Goal: Task Accomplishment & Management: Manage account settings

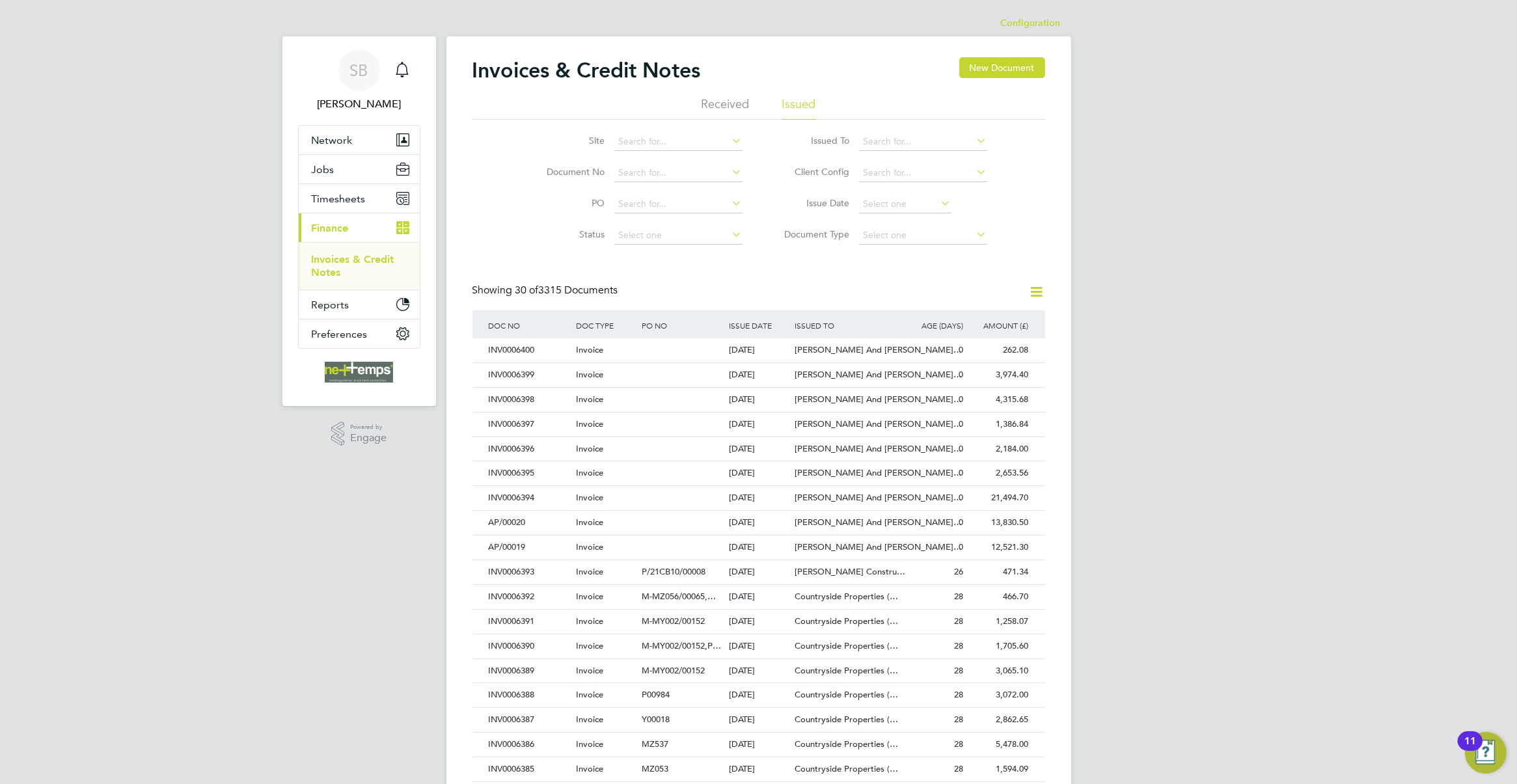
click at [347, 258] on link "Invoices & Credit Notes" at bounding box center [353, 266] width 83 height 26
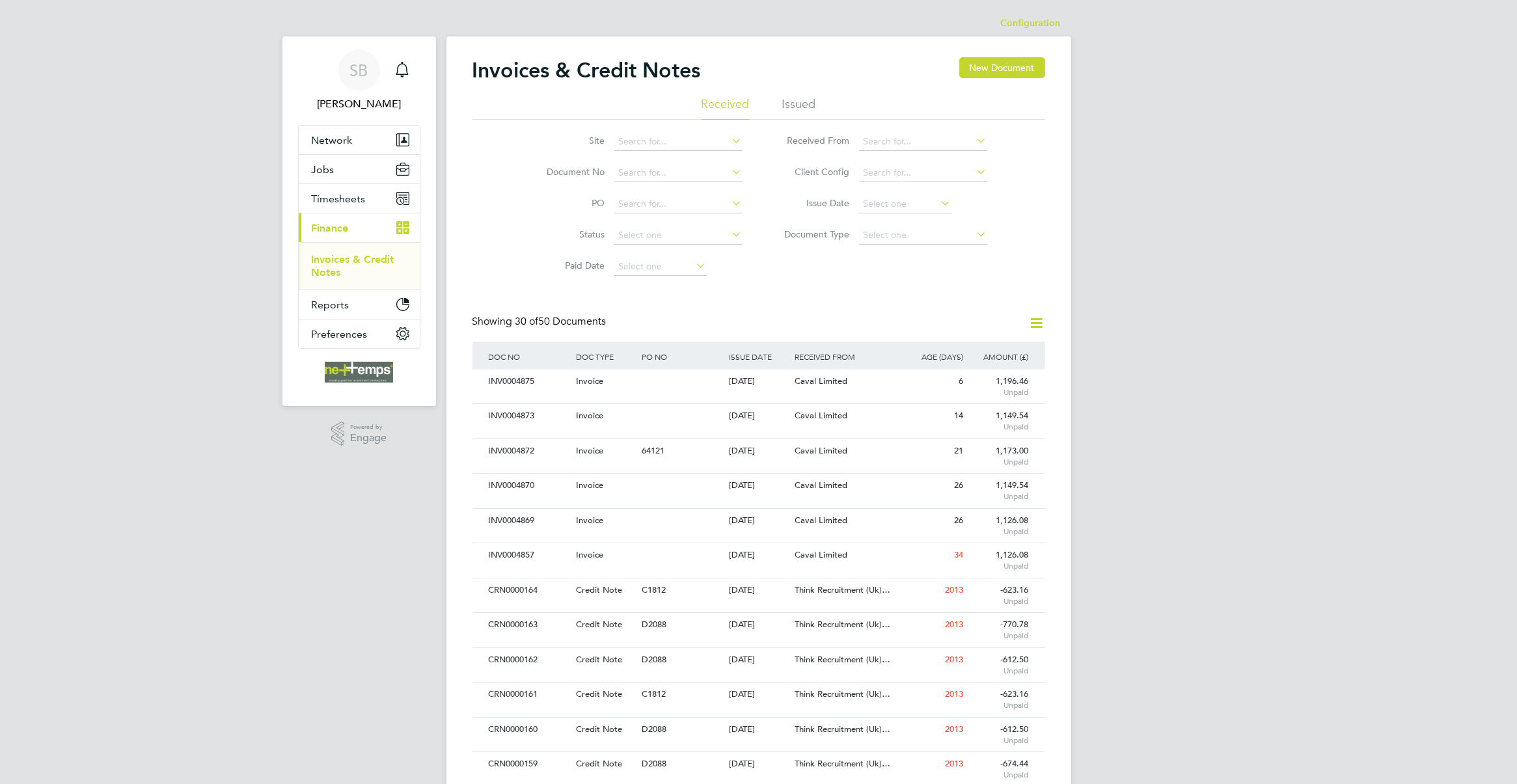
click at [796, 96] on li "Issued" at bounding box center [799, 107] width 34 height 23
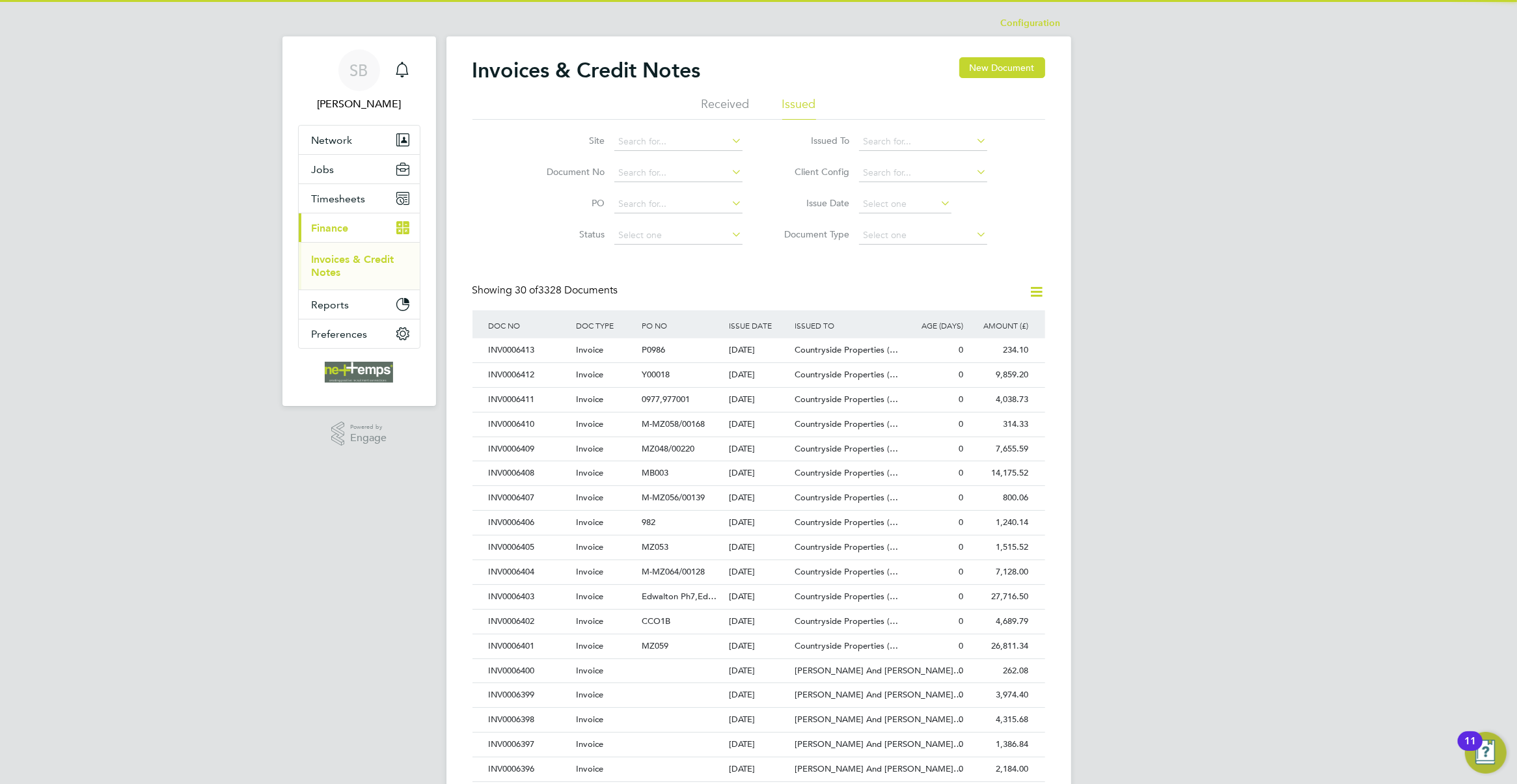
click at [724, 105] on li "Received" at bounding box center [726, 107] width 48 height 23
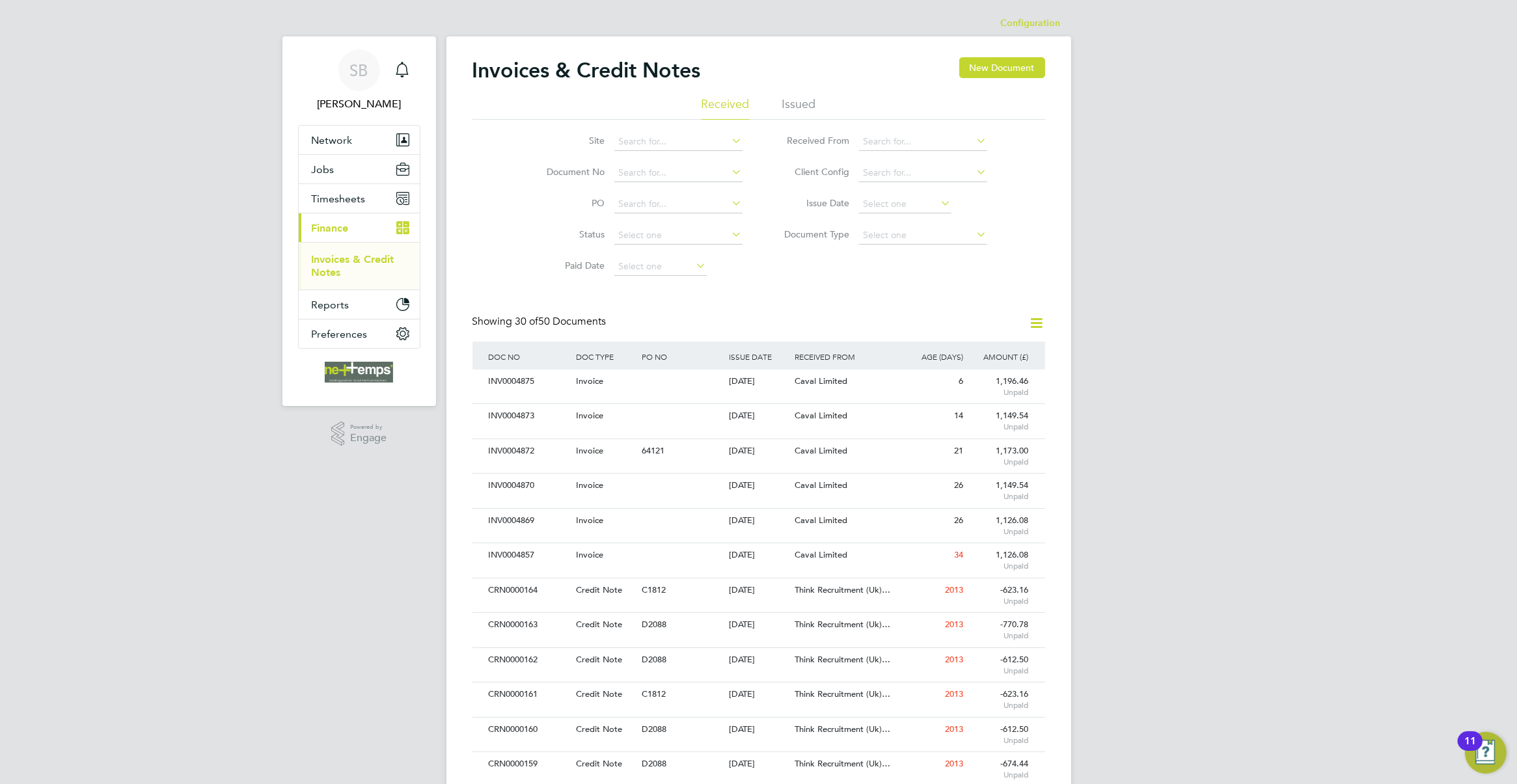
click at [794, 102] on li "Issued" at bounding box center [799, 107] width 34 height 23
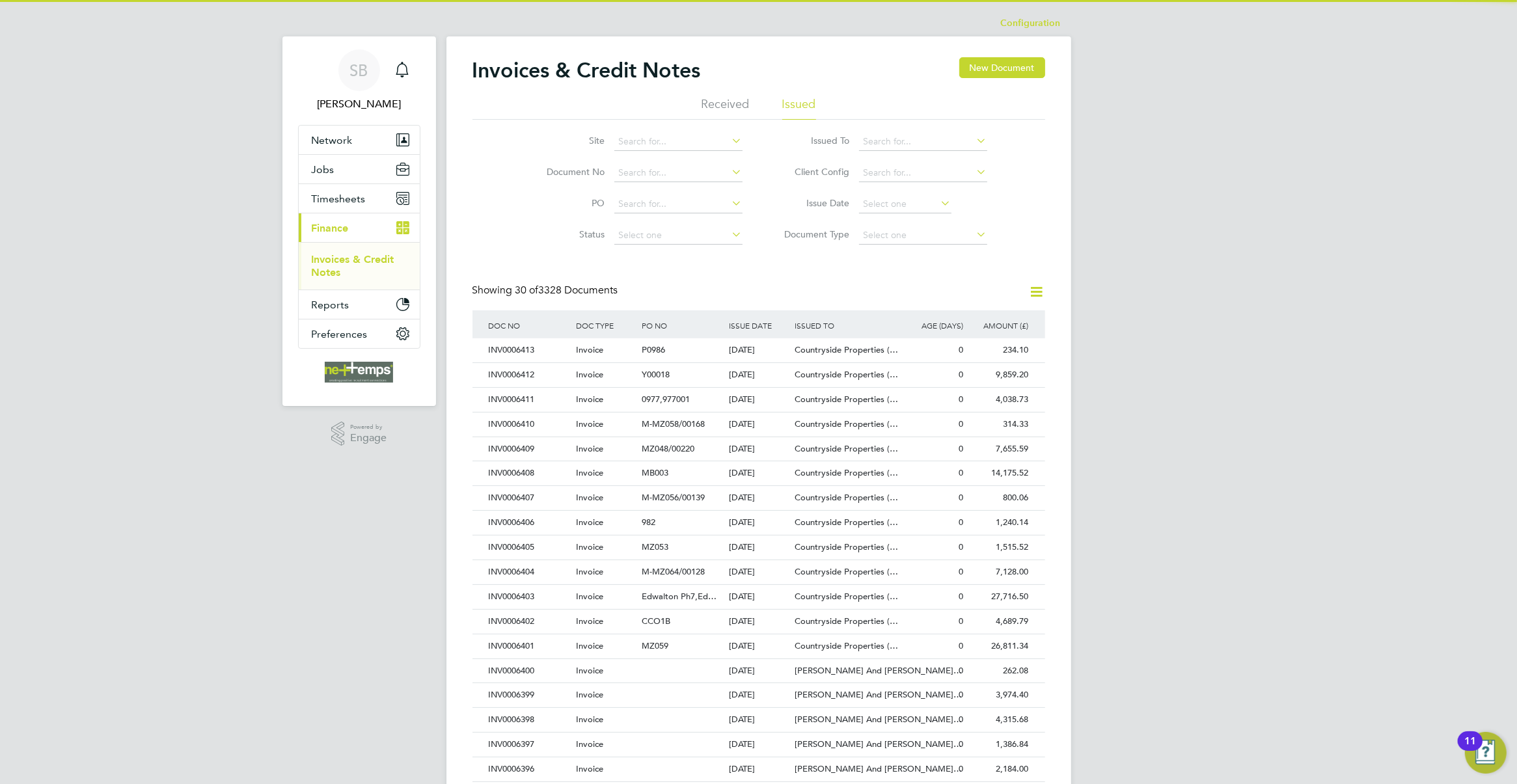
click at [1029, 291] on icon at bounding box center [1037, 292] width 16 height 16
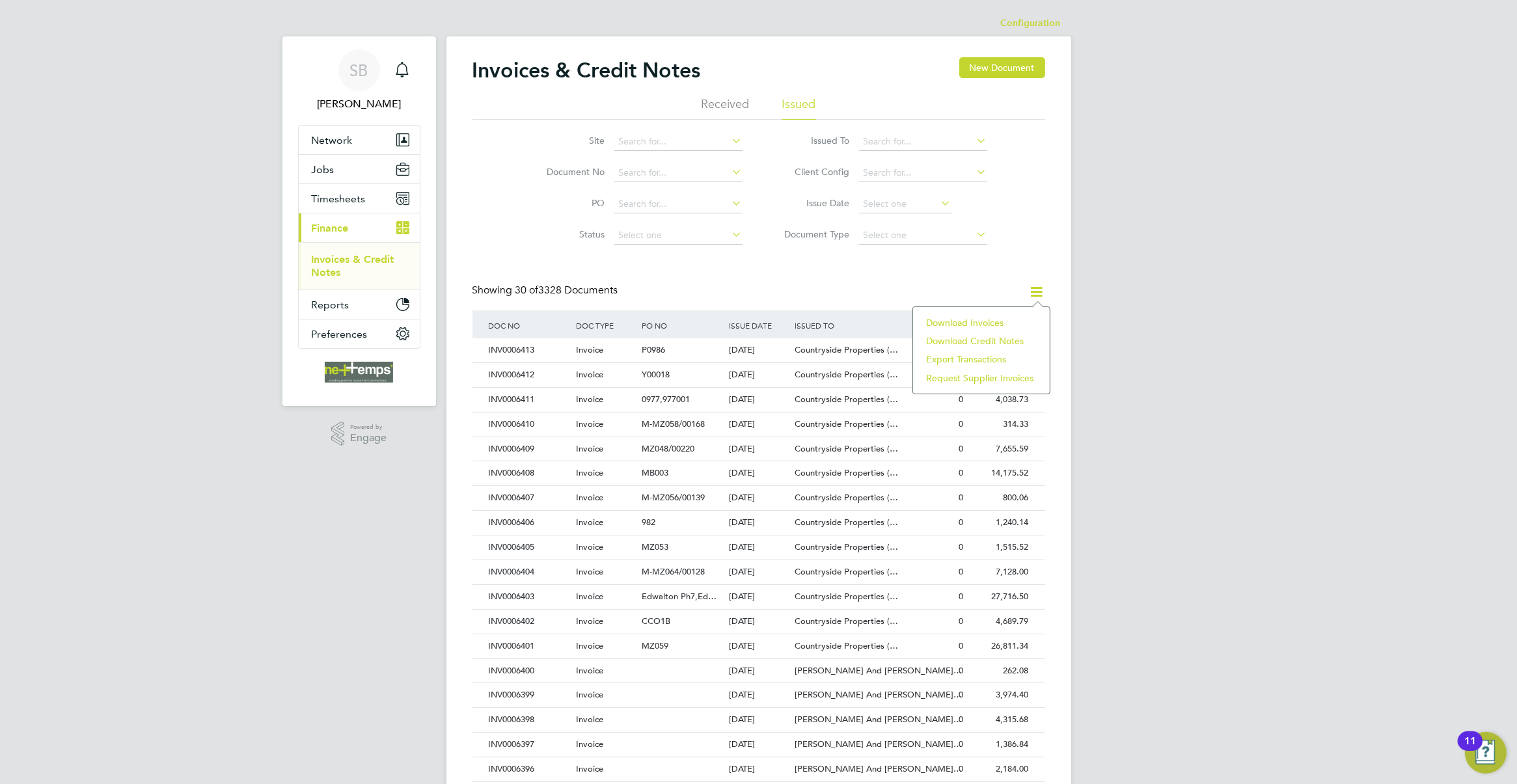
click at [997, 321] on li "Download invoices" at bounding box center [982, 323] width 124 height 18
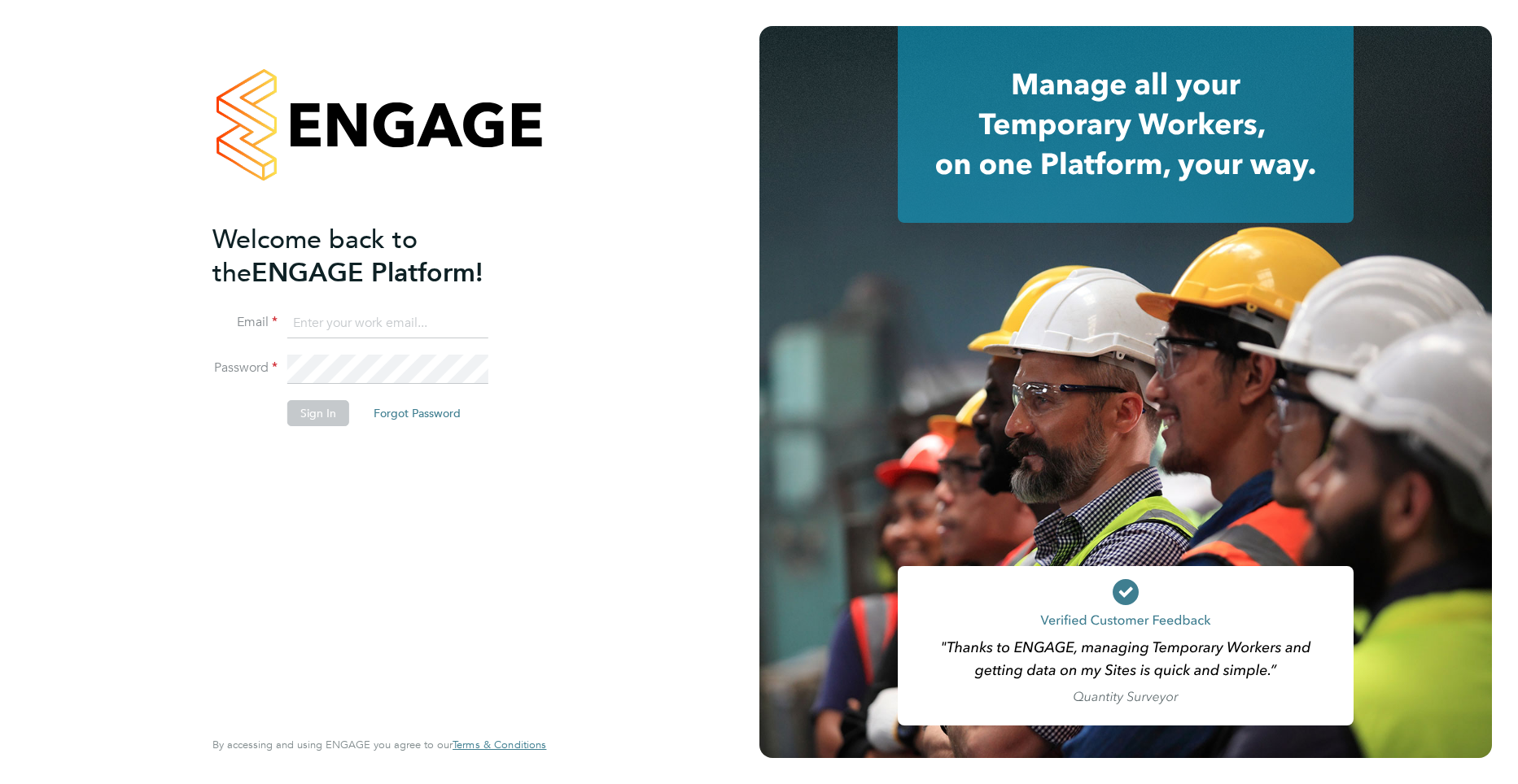
type input "shane@net-temps.co.uk"
click at [321, 420] on button "Sign In" at bounding box center [318, 413] width 61 height 26
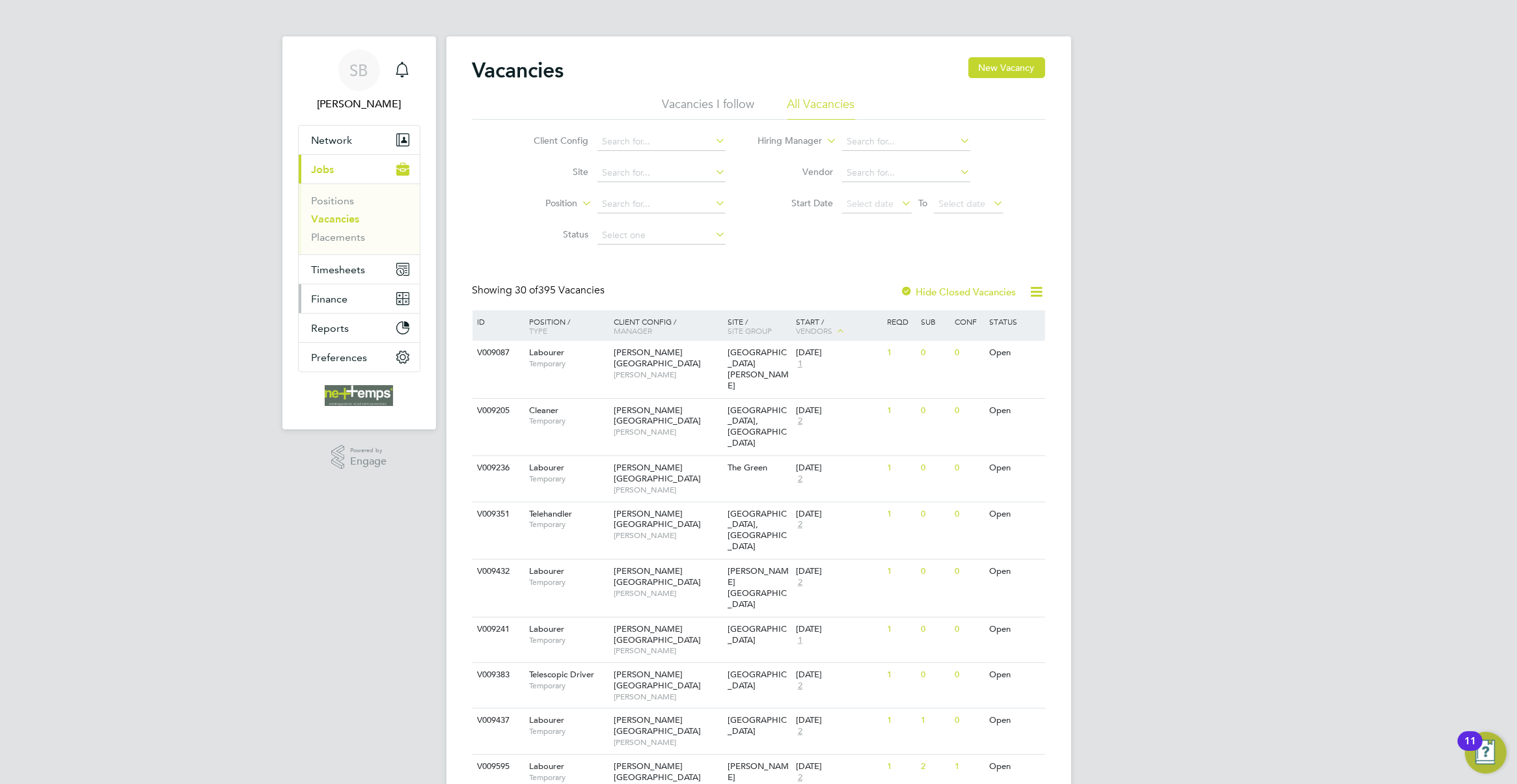
click at [356, 306] on button "Finance" at bounding box center [359, 299] width 121 height 28
click at [353, 255] on link "Invoices & Credit Notes" at bounding box center [352, 266] width 81 height 26
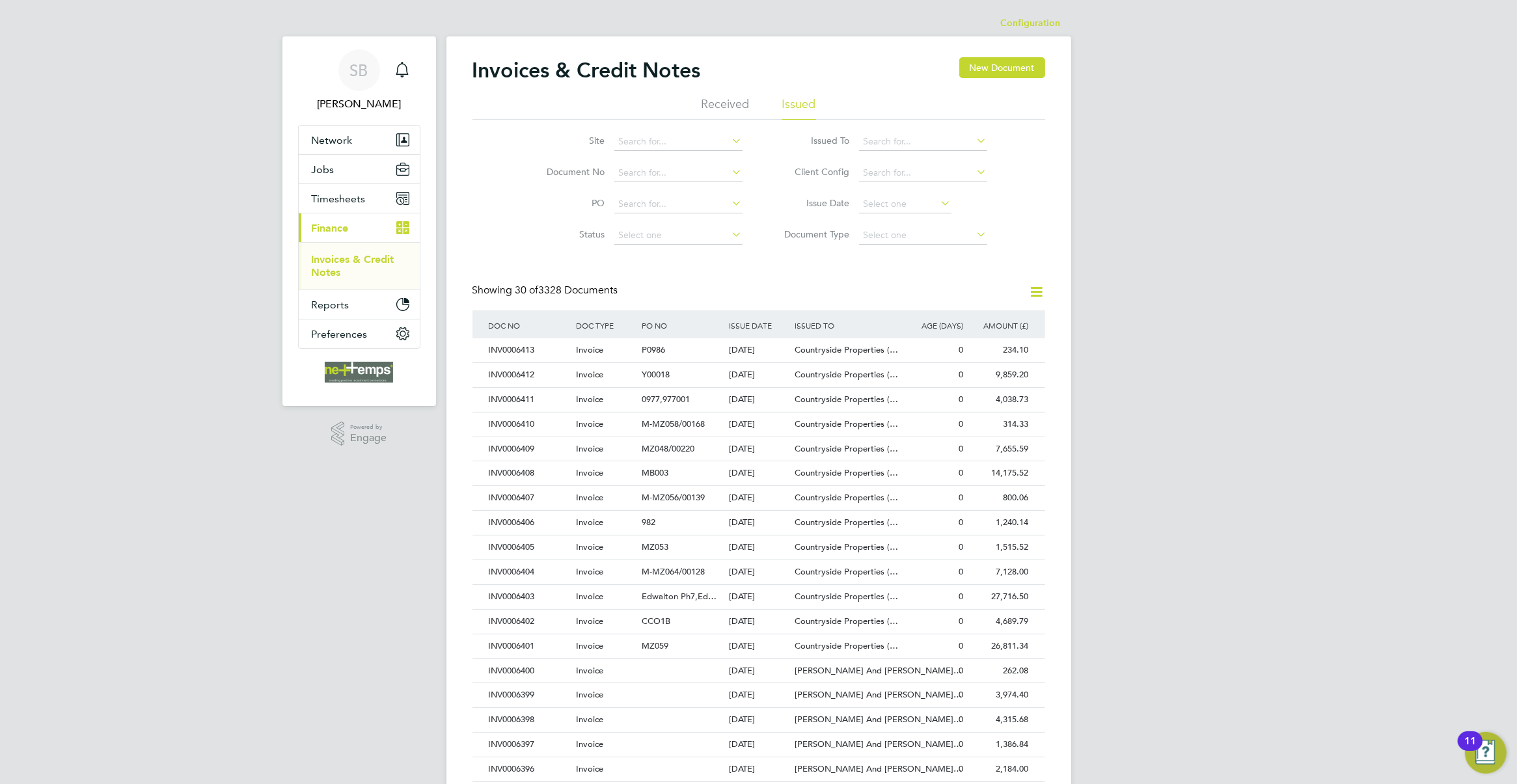
click at [1036, 288] on icon at bounding box center [1037, 292] width 16 height 16
click at [994, 323] on li "Download invoices" at bounding box center [982, 323] width 124 height 18
drag, startPoint x: 327, startPoint y: 174, endPoint x: 333, endPoint y: 178, distance: 7.2
click at [327, 174] on span "Jobs" at bounding box center [323, 169] width 23 height 12
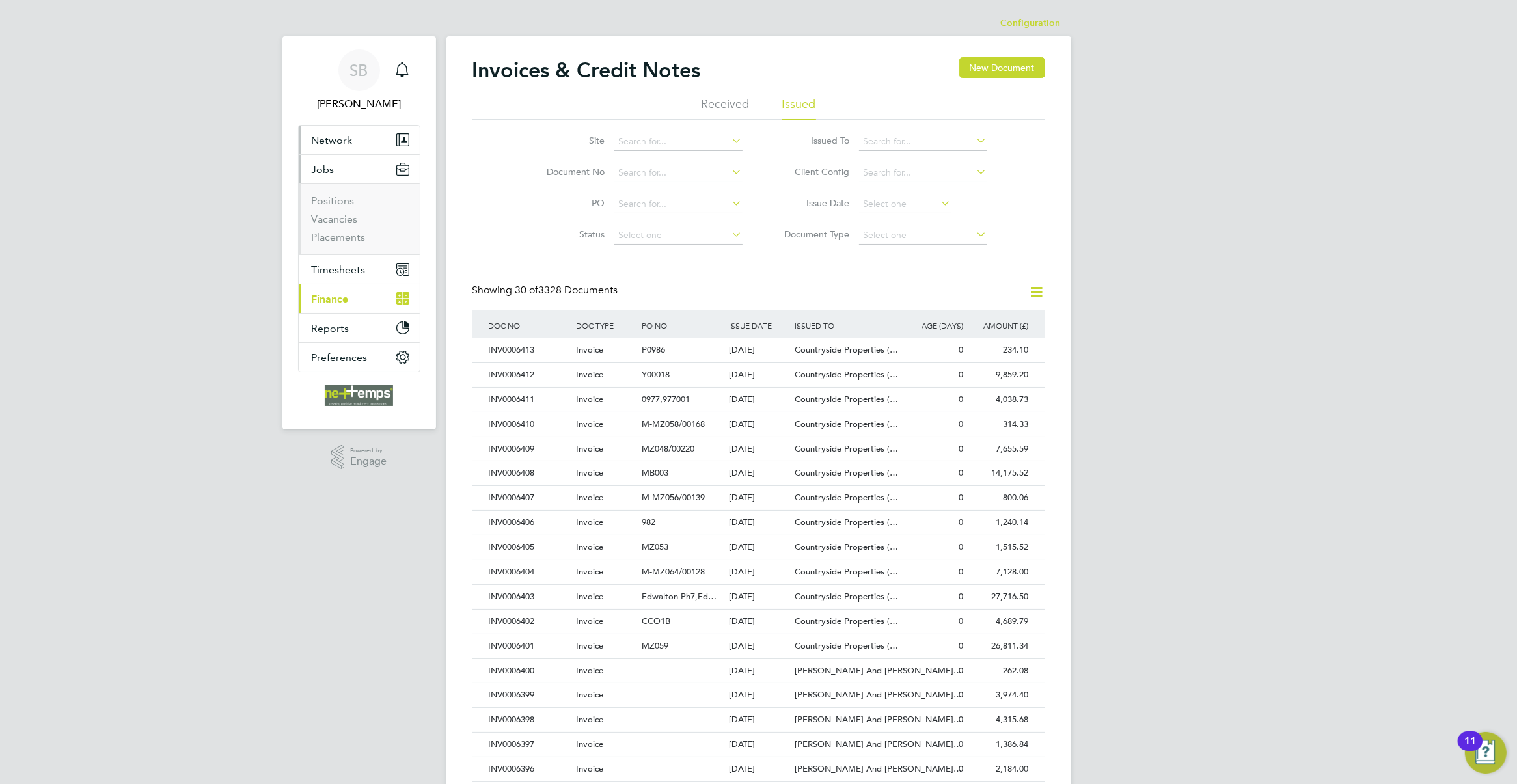
click at [332, 140] on span "Network" at bounding box center [332, 139] width 41 height 12
click at [326, 189] on link "Sites" at bounding box center [323, 189] width 23 height 12
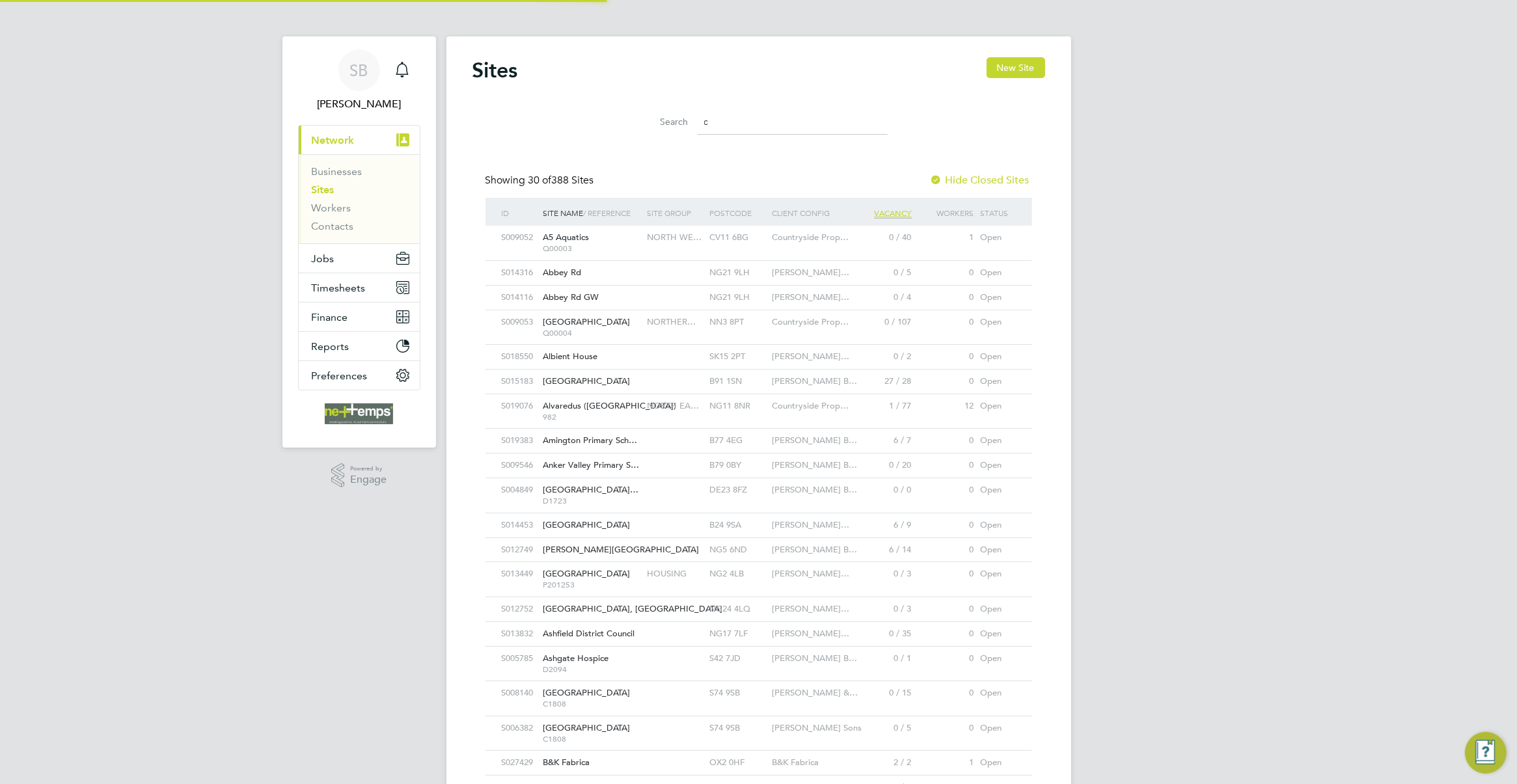
scroll to position [25, 63]
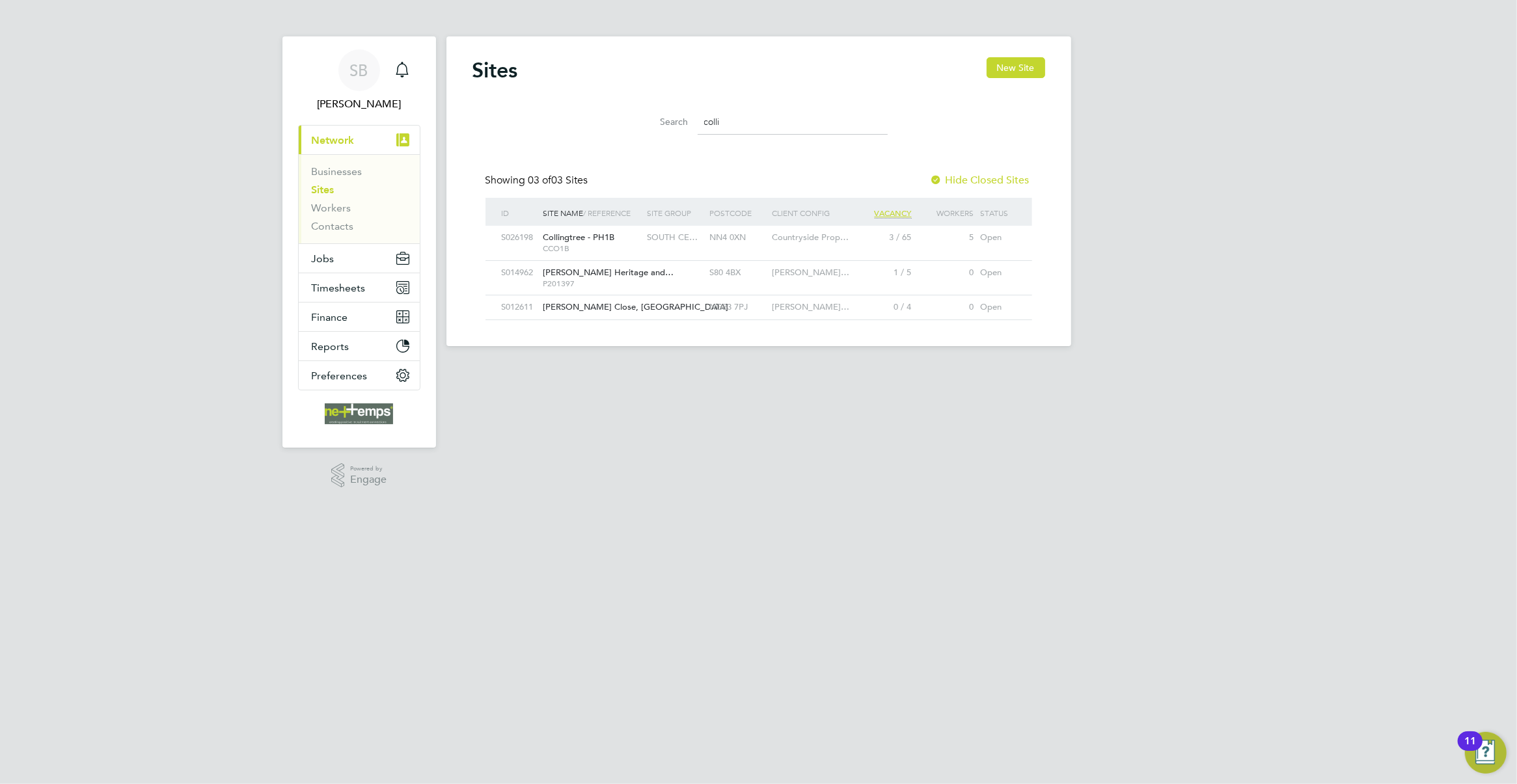
drag, startPoint x: 762, startPoint y: 117, endPoint x: 603, endPoint y: 121, distance: 159.1
click at [603, 121] on div "Search colli" at bounding box center [759, 118] width 573 height 45
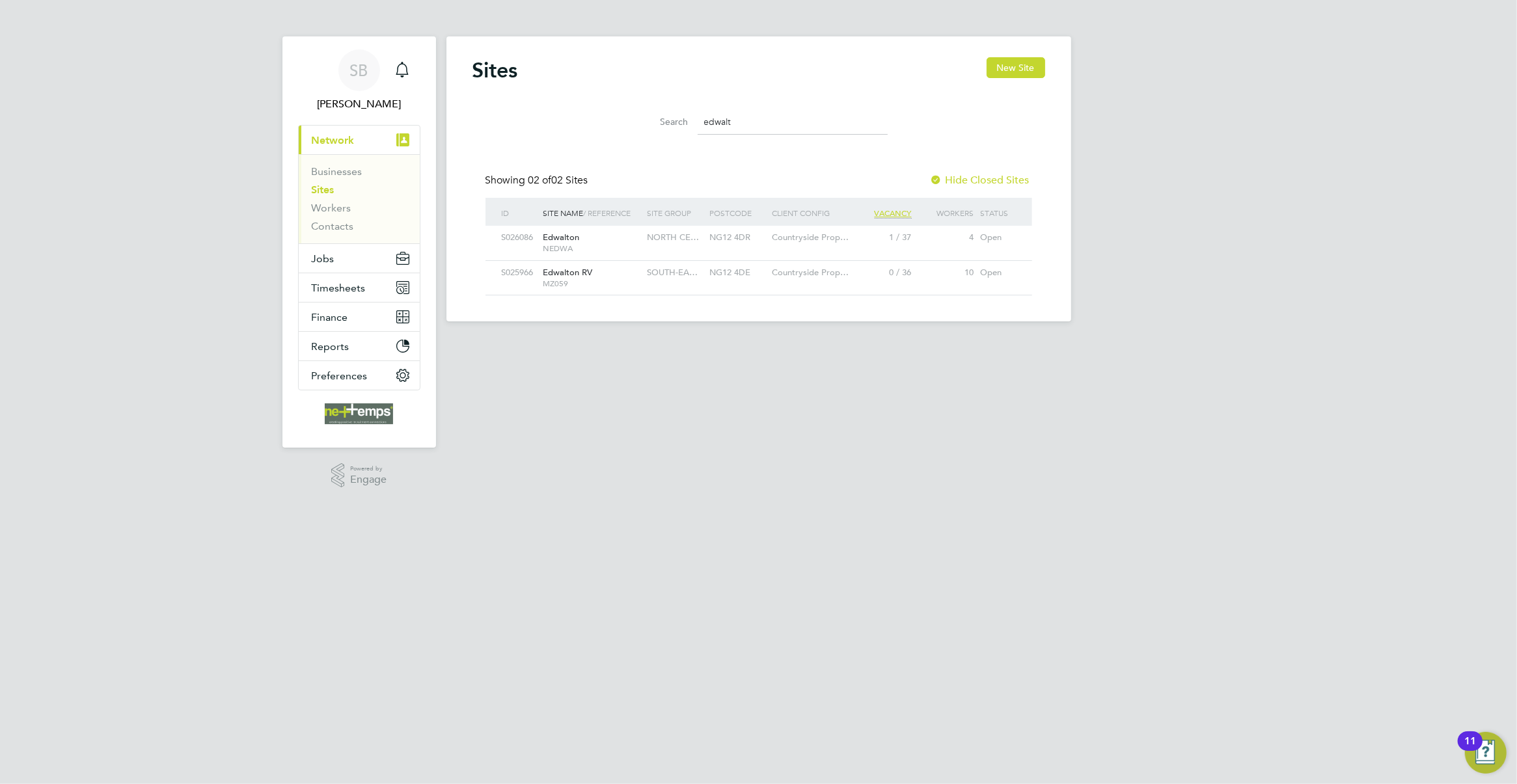
drag, startPoint x: 836, startPoint y: 115, endPoint x: 565, endPoint y: 144, distance: 272.5
click at [548, 137] on div "Search edwalt" at bounding box center [759, 118] width 573 height 45
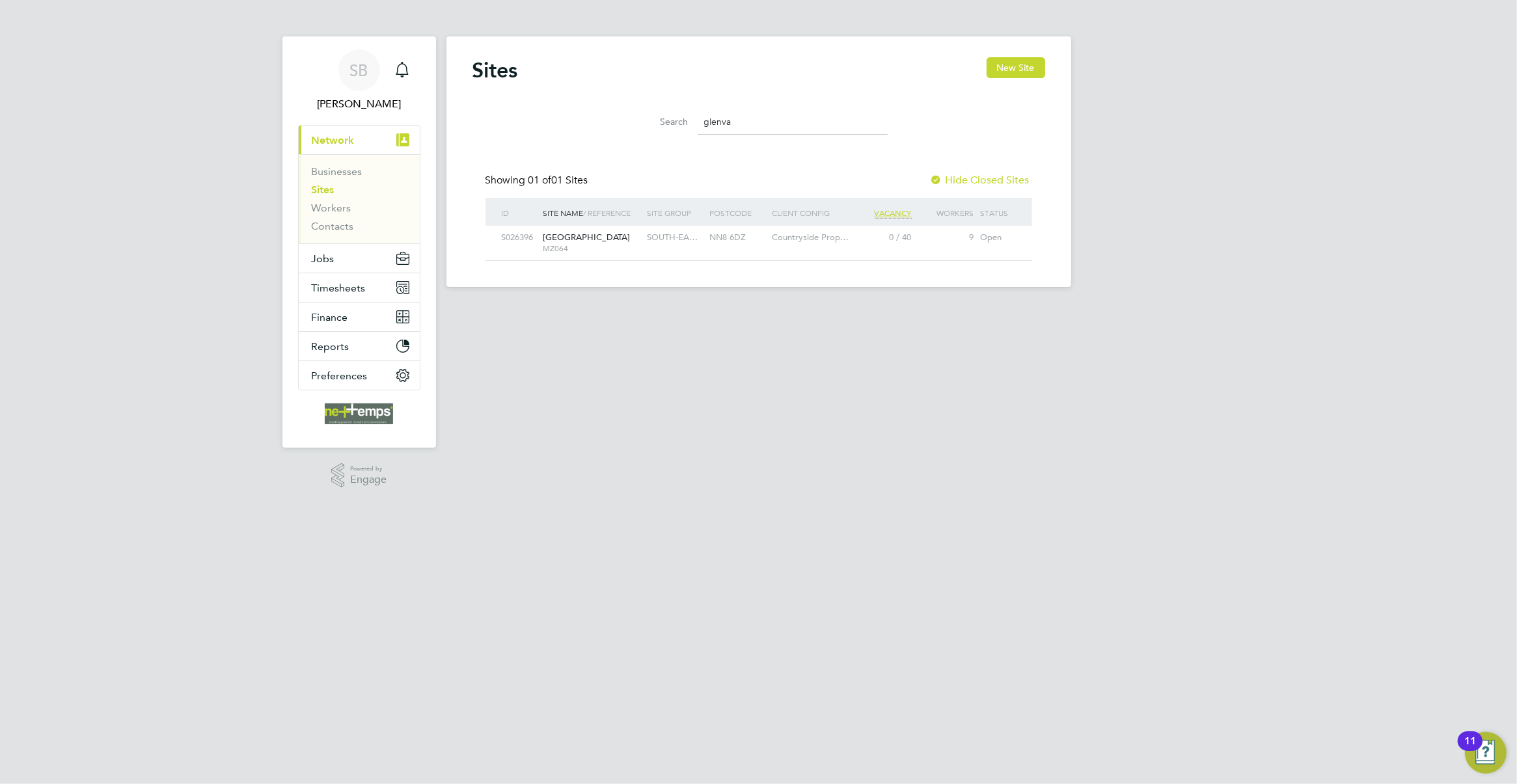
drag, startPoint x: 775, startPoint y: 122, endPoint x: 725, endPoint y: 122, distance: 50.0
click at [588, 120] on div "Search glenva" at bounding box center [759, 118] width 573 height 45
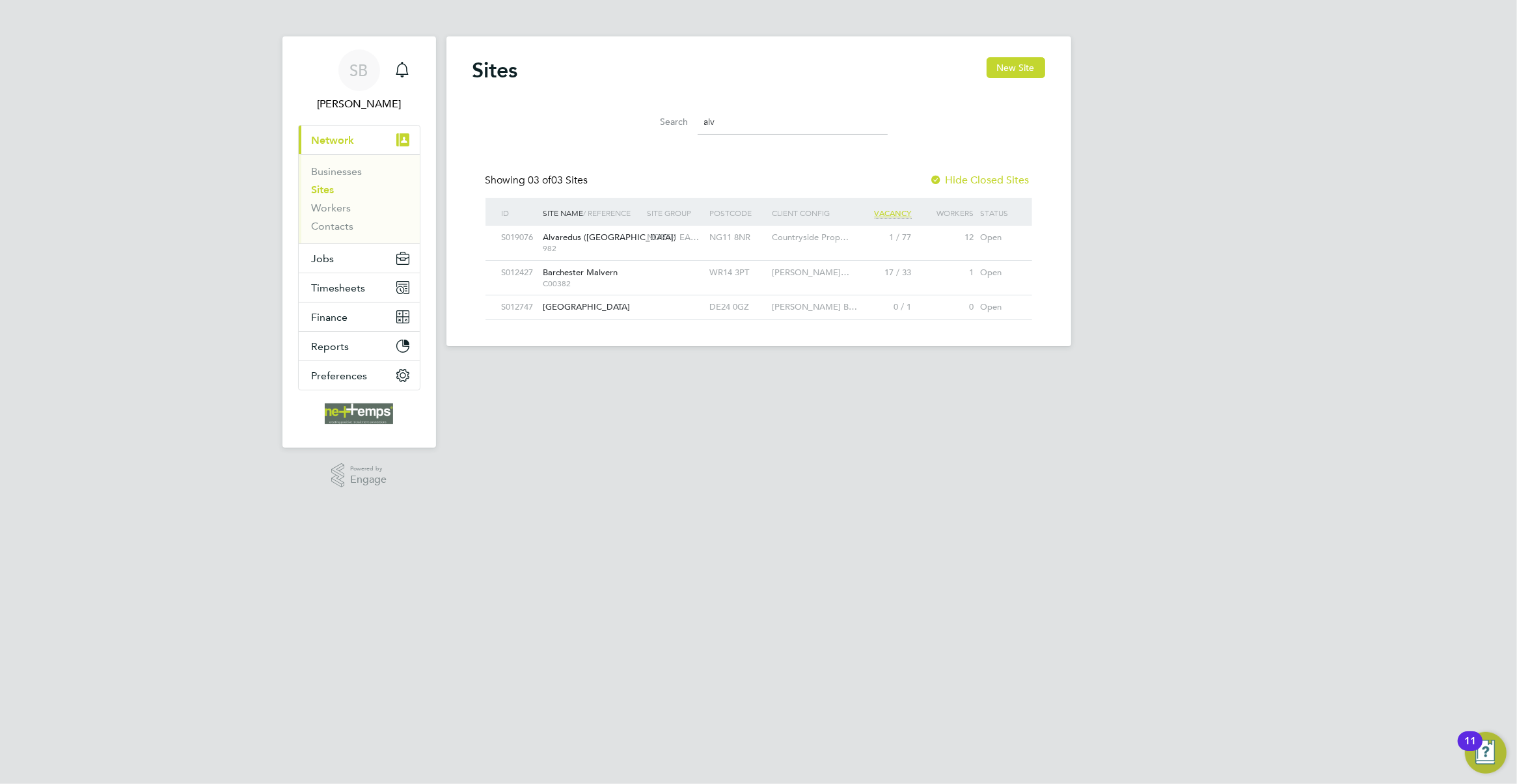
drag, startPoint x: 724, startPoint y: 125, endPoint x: 686, endPoint y: 125, distance: 38.0
click at [684, 125] on div "Search alv" at bounding box center [759, 122] width 258 height 26
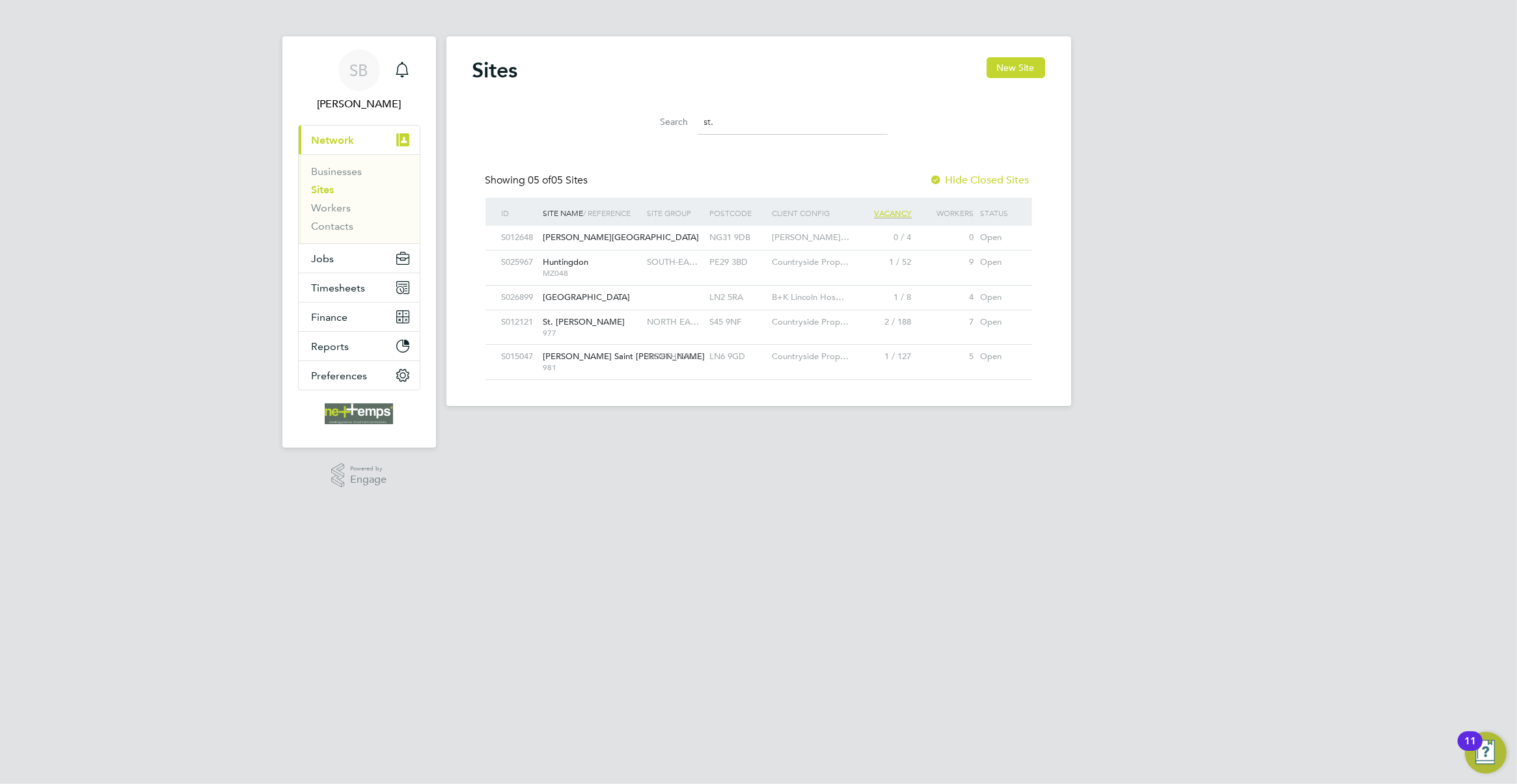
drag, startPoint x: 747, startPoint y: 117, endPoint x: 688, endPoint y: 125, distance: 59.5
click at [667, 118] on div "Search st." at bounding box center [759, 122] width 258 height 26
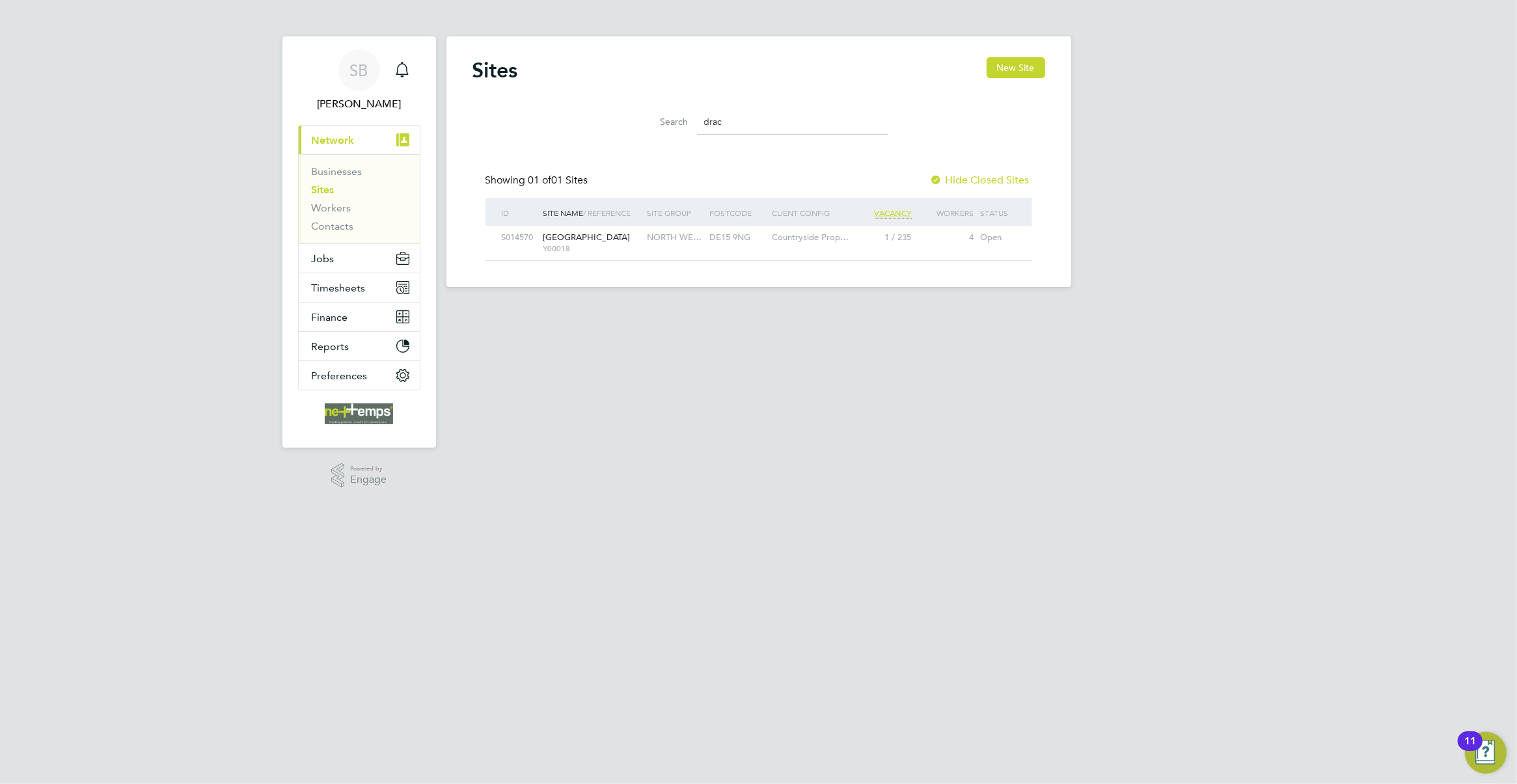
click at [726, 125] on input "drac" at bounding box center [792, 122] width 190 height 26
drag, startPoint x: 736, startPoint y: 121, endPoint x: 707, endPoint y: 117, distance: 29.3
click at [707, 117] on input "drac" at bounding box center [792, 122] width 190 height 26
type input "d"
type input "pad"
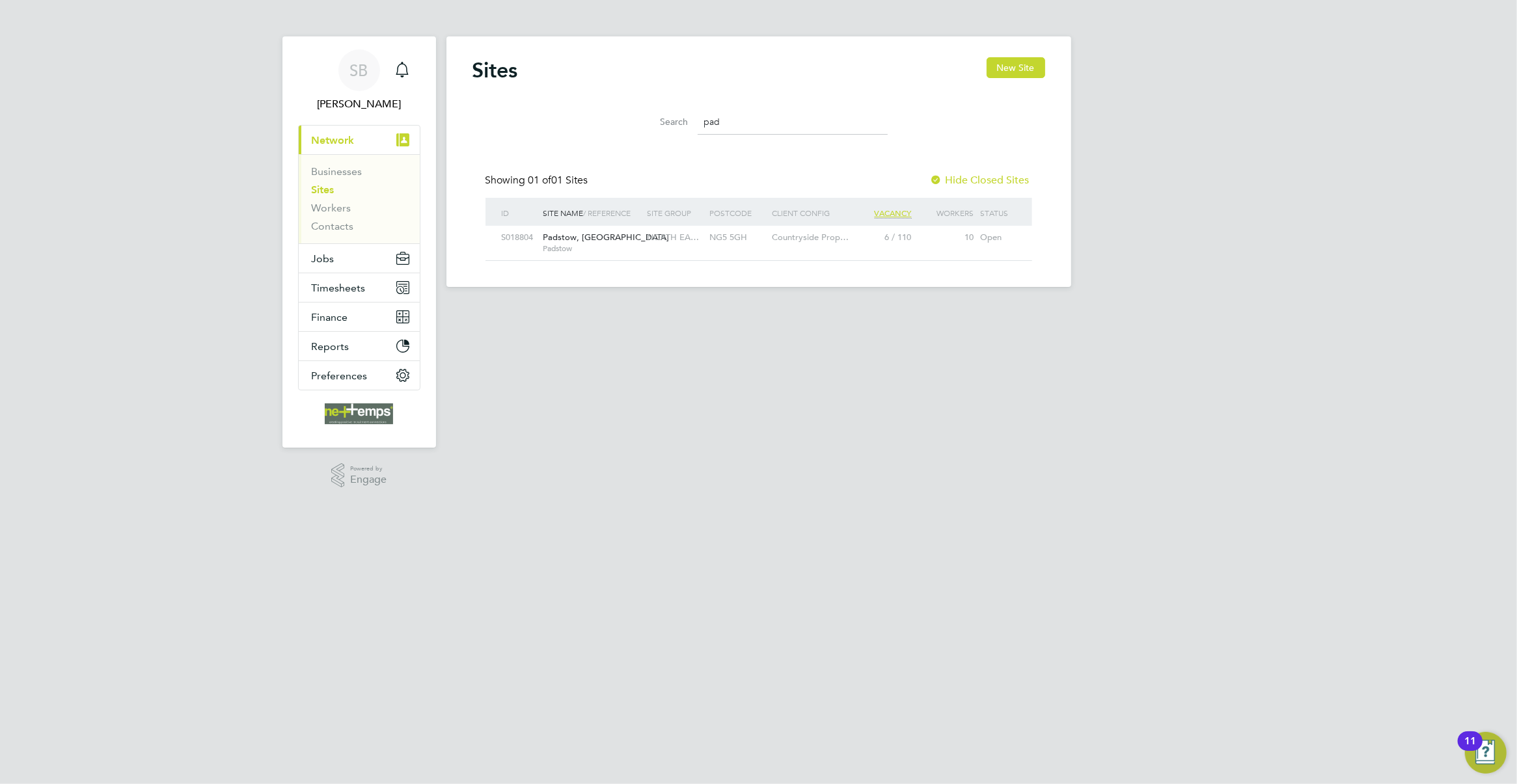
scroll to position [25, 83]
click at [342, 293] on span "Timesheets" at bounding box center [339, 287] width 54 height 12
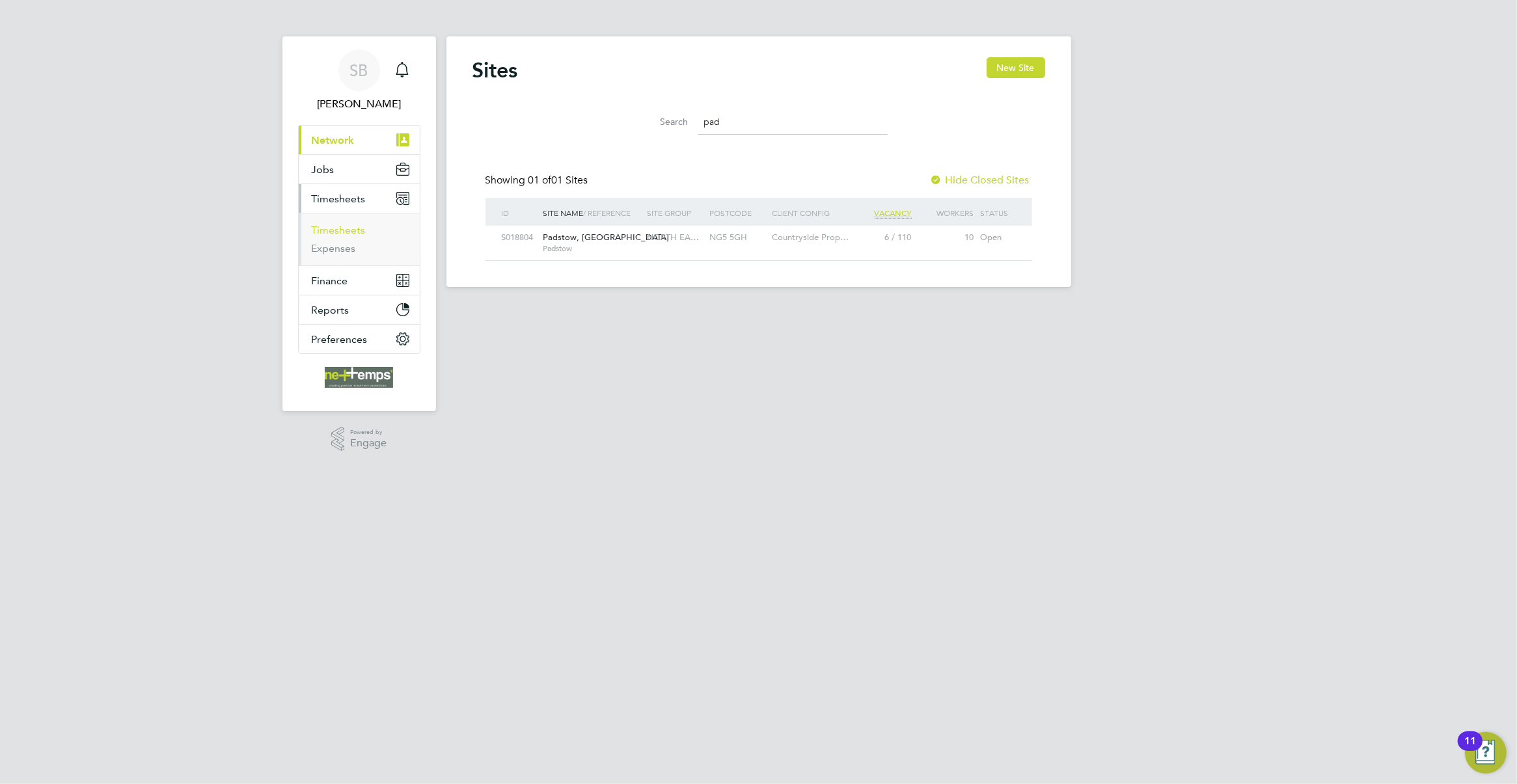
click at [353, 232] on link "Timesheets" at bounding box center [339, 230] width 54 height 12
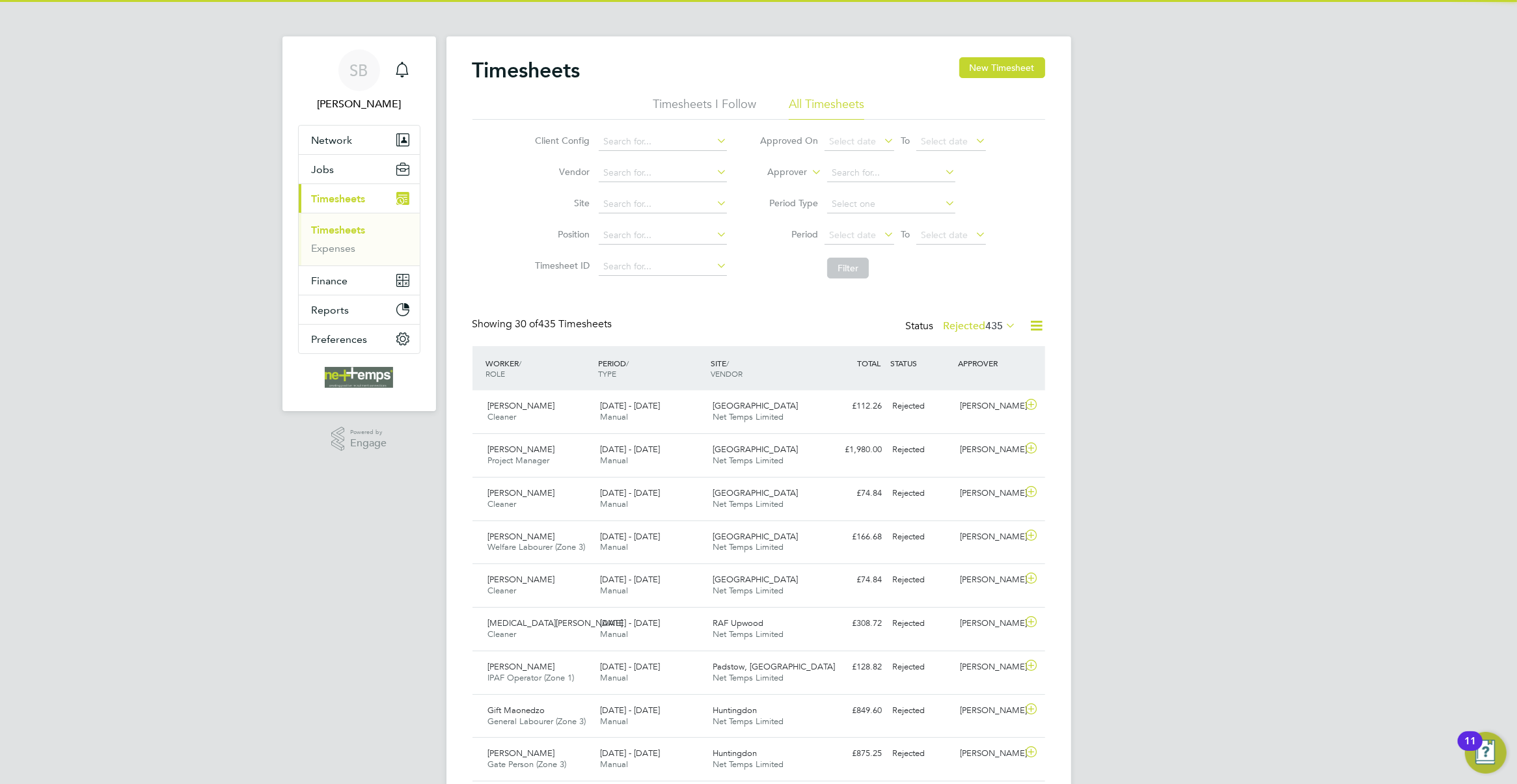
scroll to position [33, 112]
click at [994, 327] on span "435" at bounding box center [994, 326] width 18 height 13
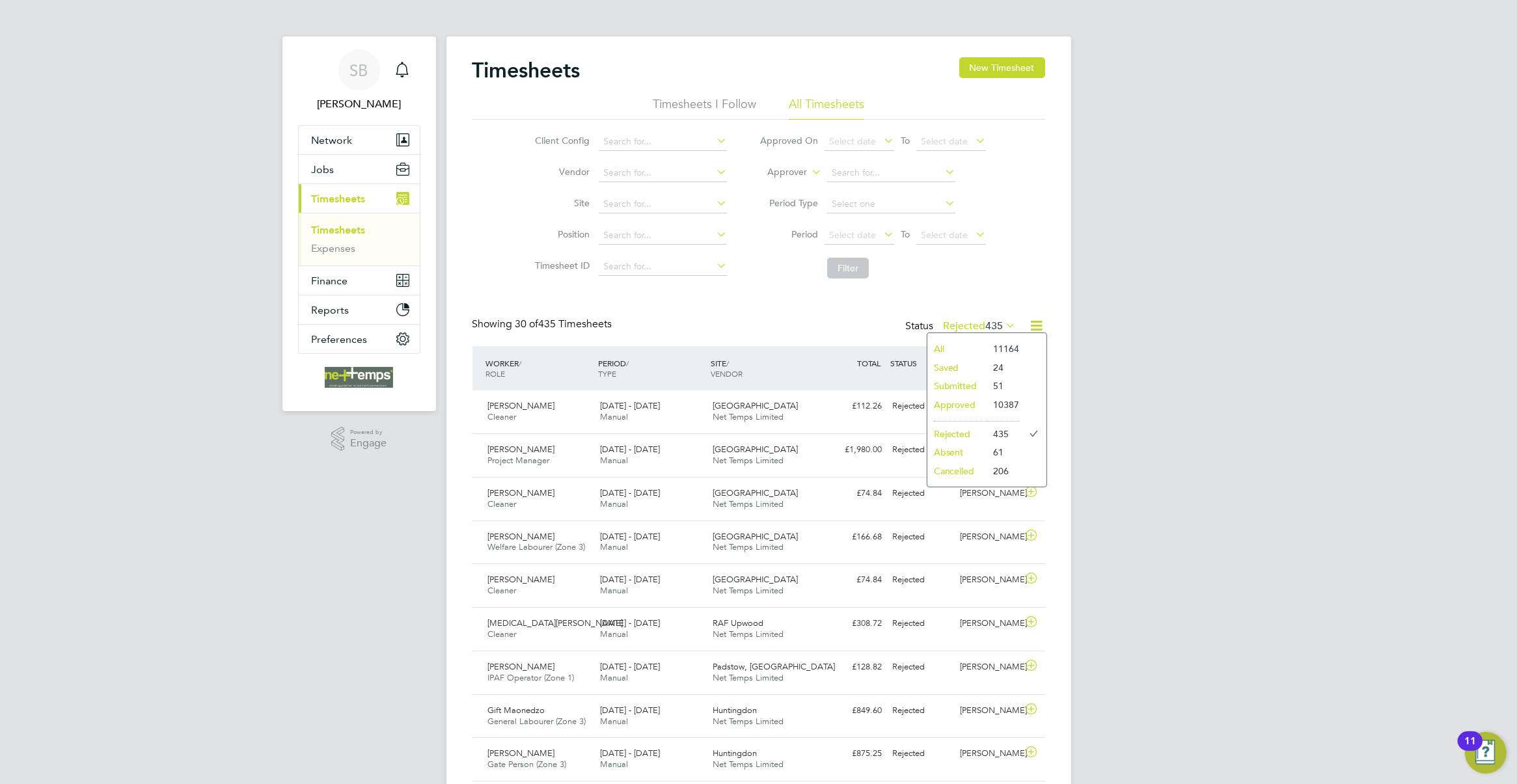
click at [980, 400] on li "Approved" at bounding box center [957, 405] width 60 height 18
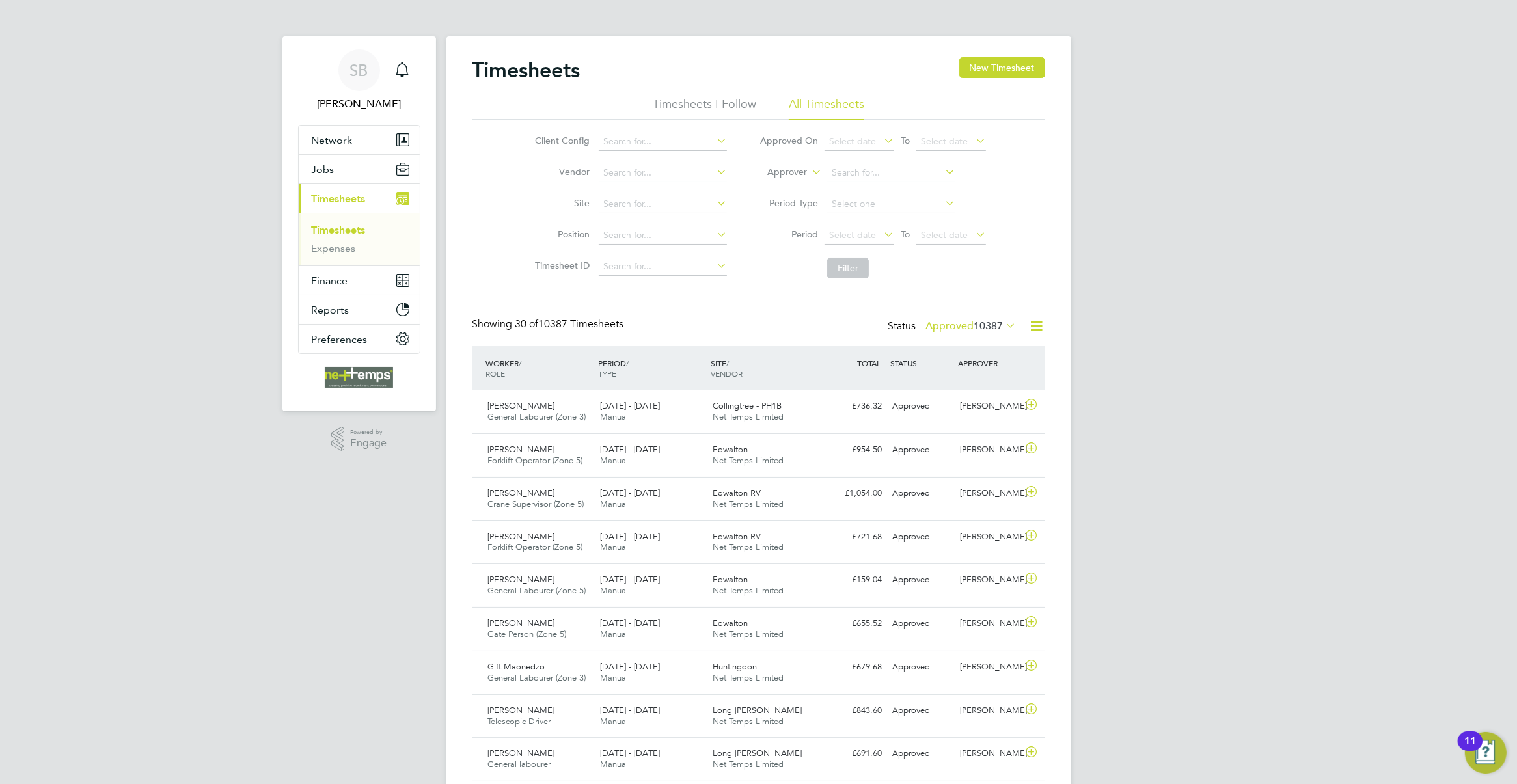
click at [977, 323] on span "10387" at bounding box center [989, 326] width 29 height 13
click at [967, 433] on li "Rejected" at bounding box center [949, 434] width 60 height 18
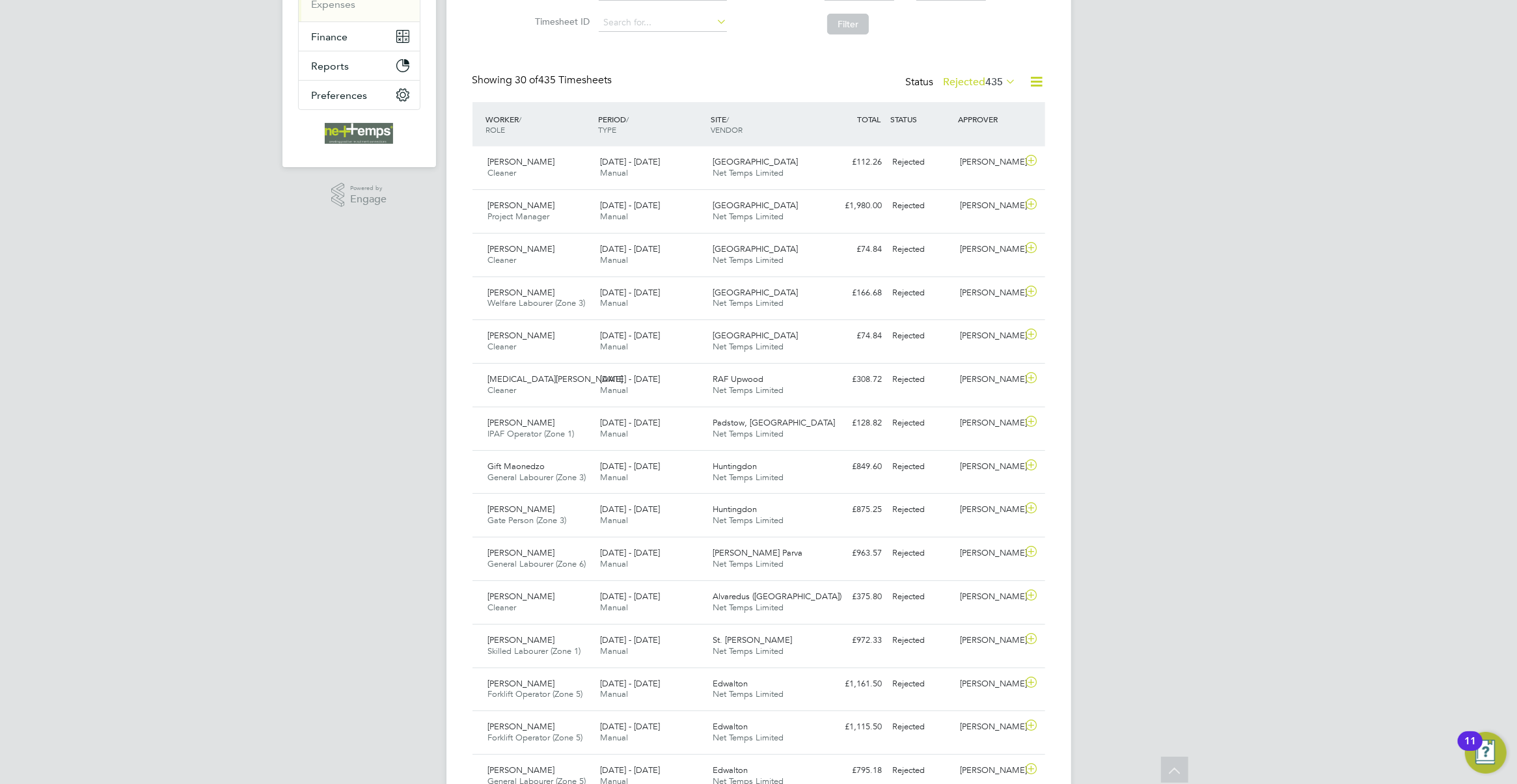
click at [999, 89] on div "Status Rejected 435" at bounding box center [962, 83] width 113 height 18
click at [988, 83] on span "435" at bounding box center [994, 82] width 18 height 13
click at [970, 142] on li "Submitted" at bounding box center [957, 142] width 60 height 18
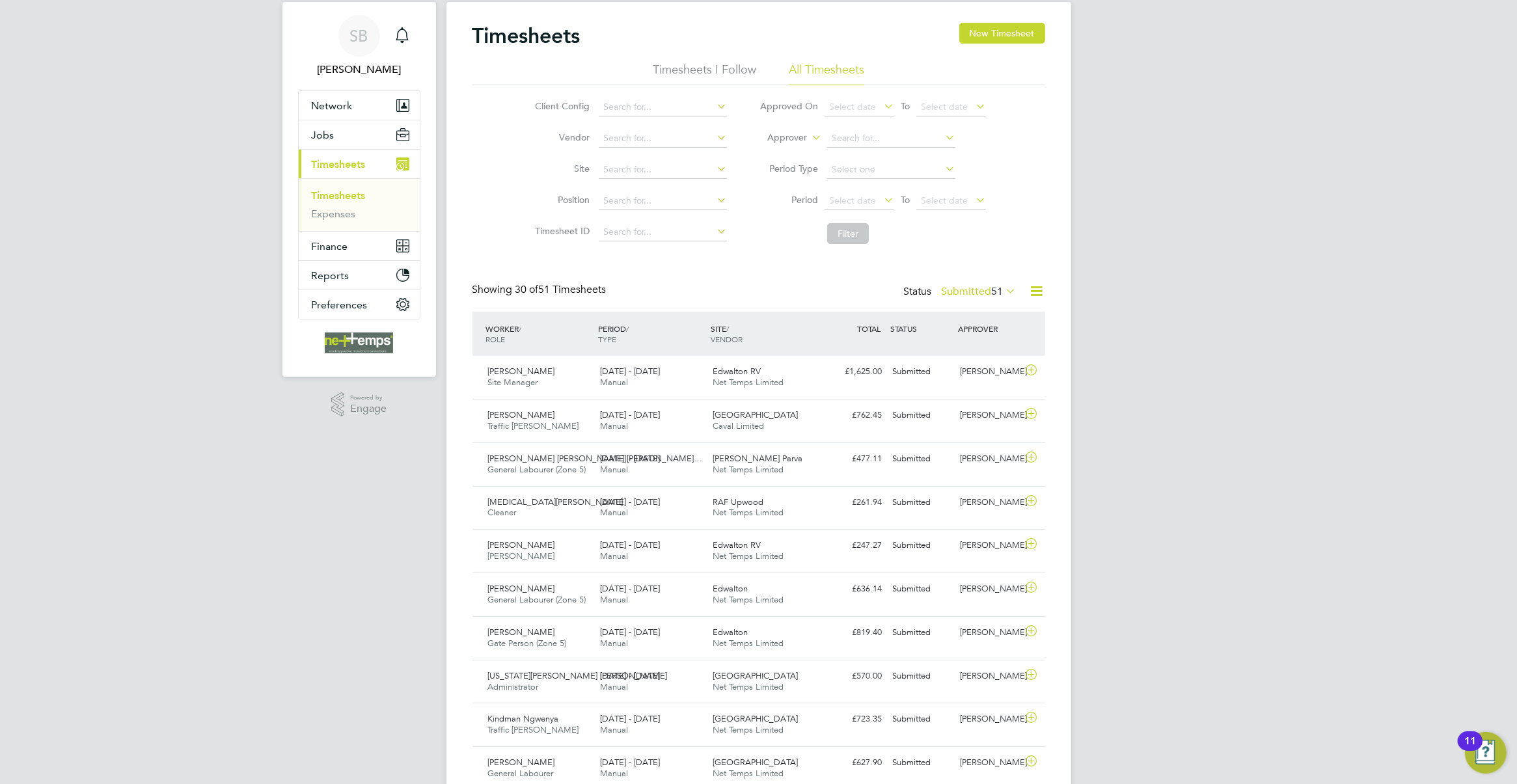
click at [1037, 297] on icon at bounding box center [1037, 291] width 16 height 16
click at [931, 346] on li "Download Timesheets Report" at bounding box center [956, 348] width 172 height 18
click at [998, 287] on span "51" at bounding box center [997, 291] width 11 height 13
click at [1006, 398] on li "435" at bounding box center [1003, 400] width 33 height 18
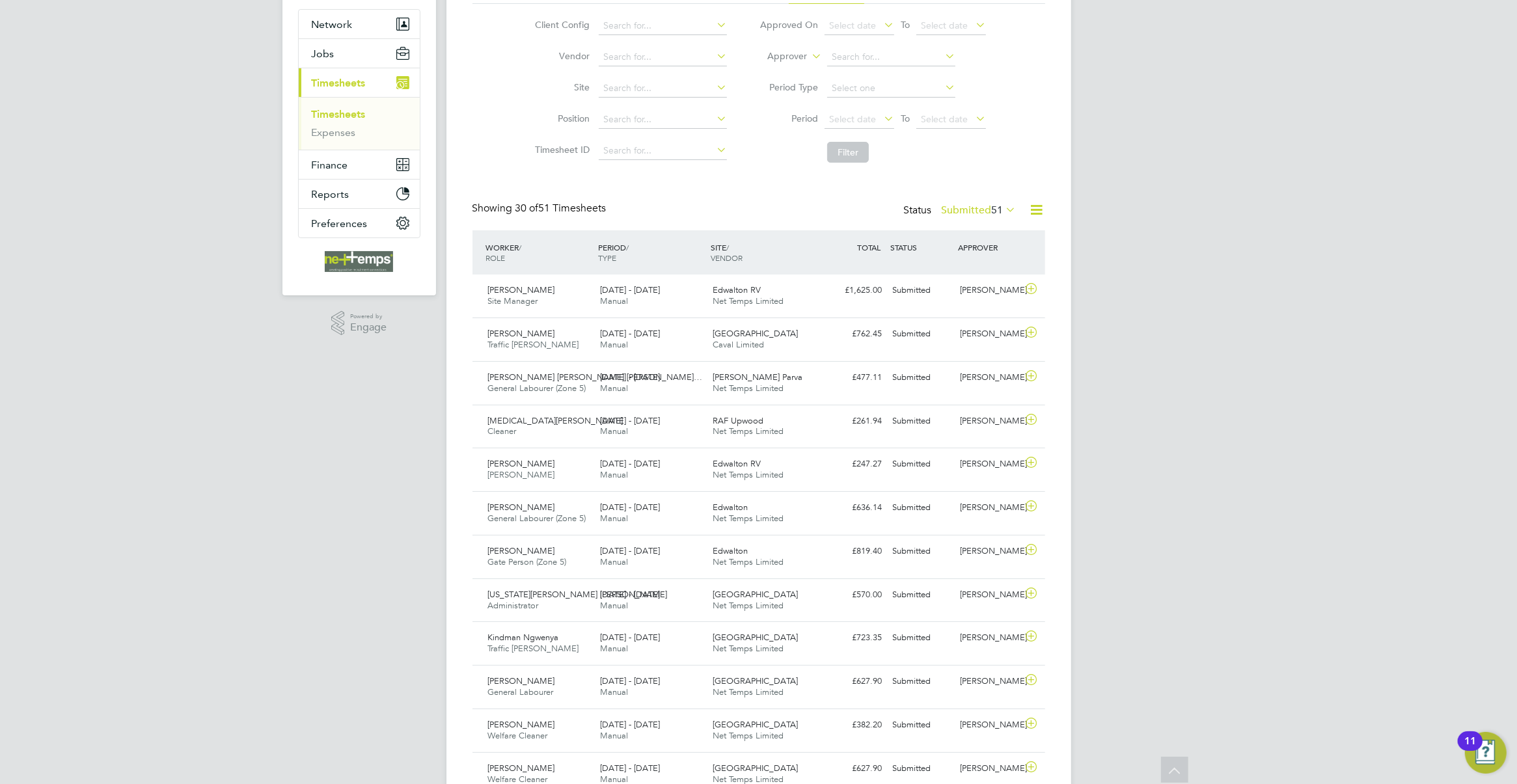
click at [999, 208] on span "51" at bounding box center [997, 210] width 11 height 13
click at [962, 317] on li "Rejected" at bounding box center [957, 318] width 60 height 18
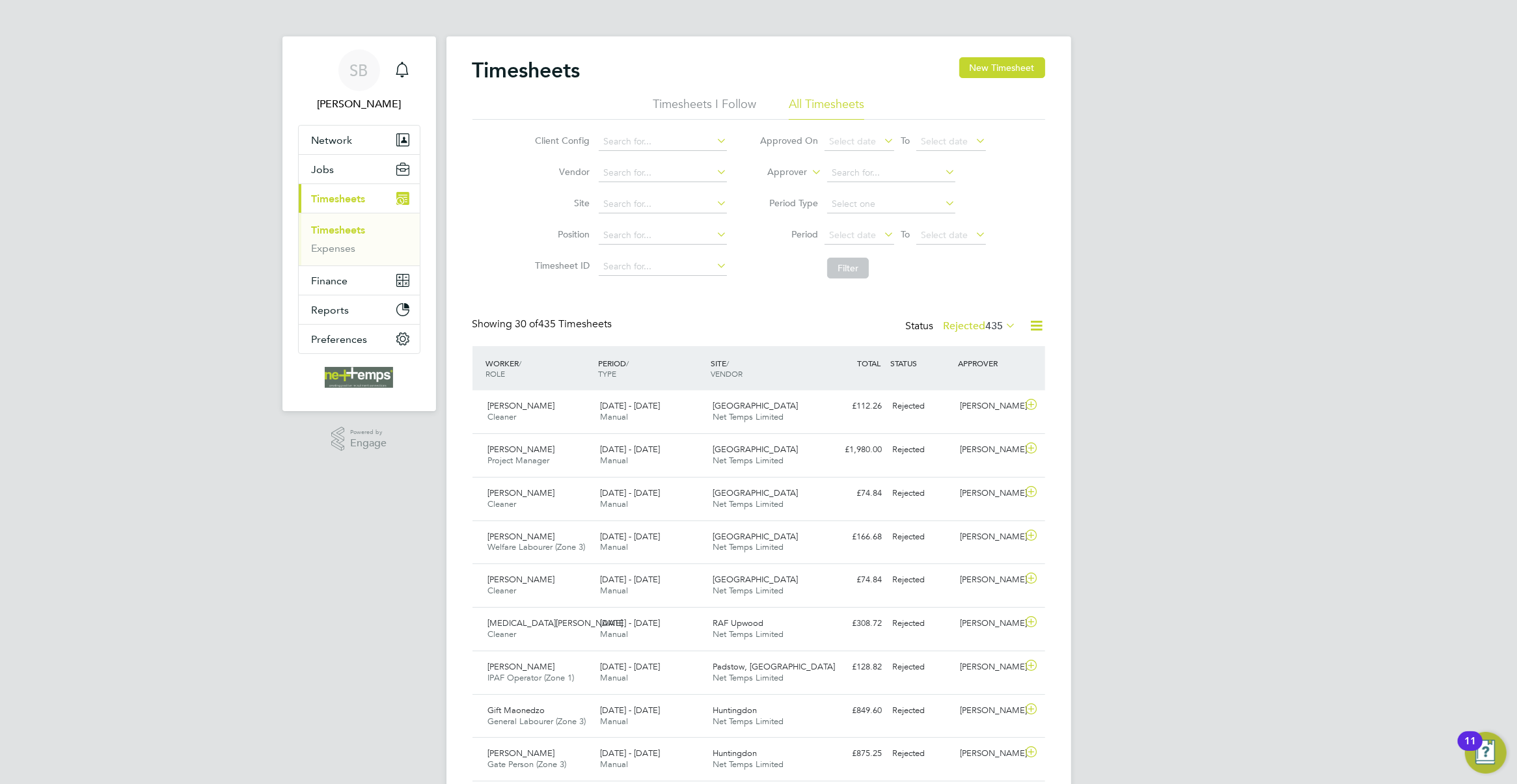
click at [1033, 323] on icon at bounding box center [1037, 325] width 16 height 16
click at [997, 381] on li "Download Timesheets Report" at bounding box center [956, 383] width 172 height 18
drag, startPoint x: 337, startPoint y: 238, endPoint x: 340, endPoint y: 231, distance: 7.6
click at [337, 238] on li "Timesheets" at bounding box center [360, 233] width 98 height 18
click at [342, 229] on link "Timesheets" at bounding box center [339, 230] width 54 height 12
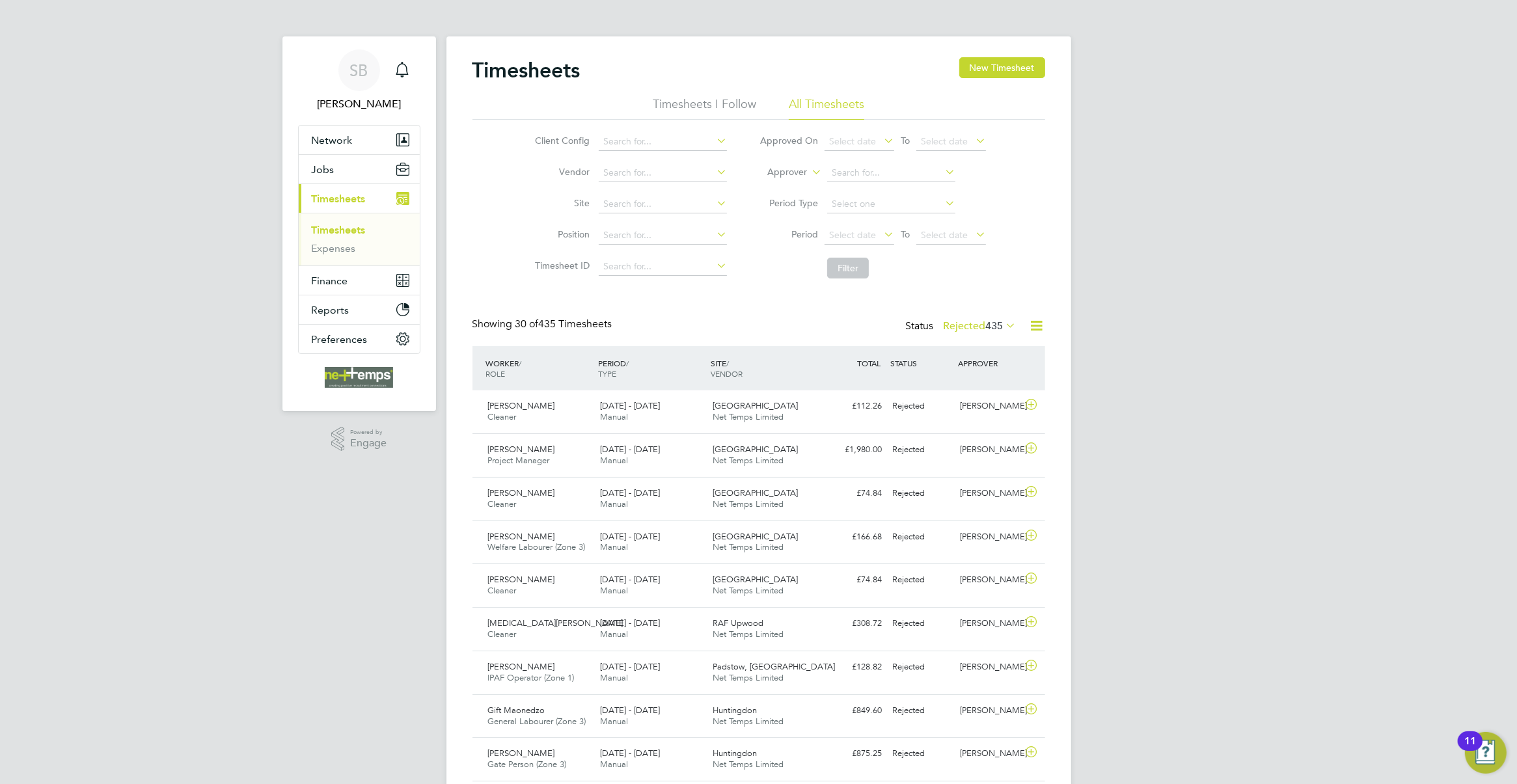
click at [991, 330] on span "435" at bounding box center [994, 326] width 18 height 13
click at [968, 403] on li "Approved" at bounding box center [957, 405] width 60 height 18
click at [625, 201] on input at bounding box center [663, 204] width 128 height 18
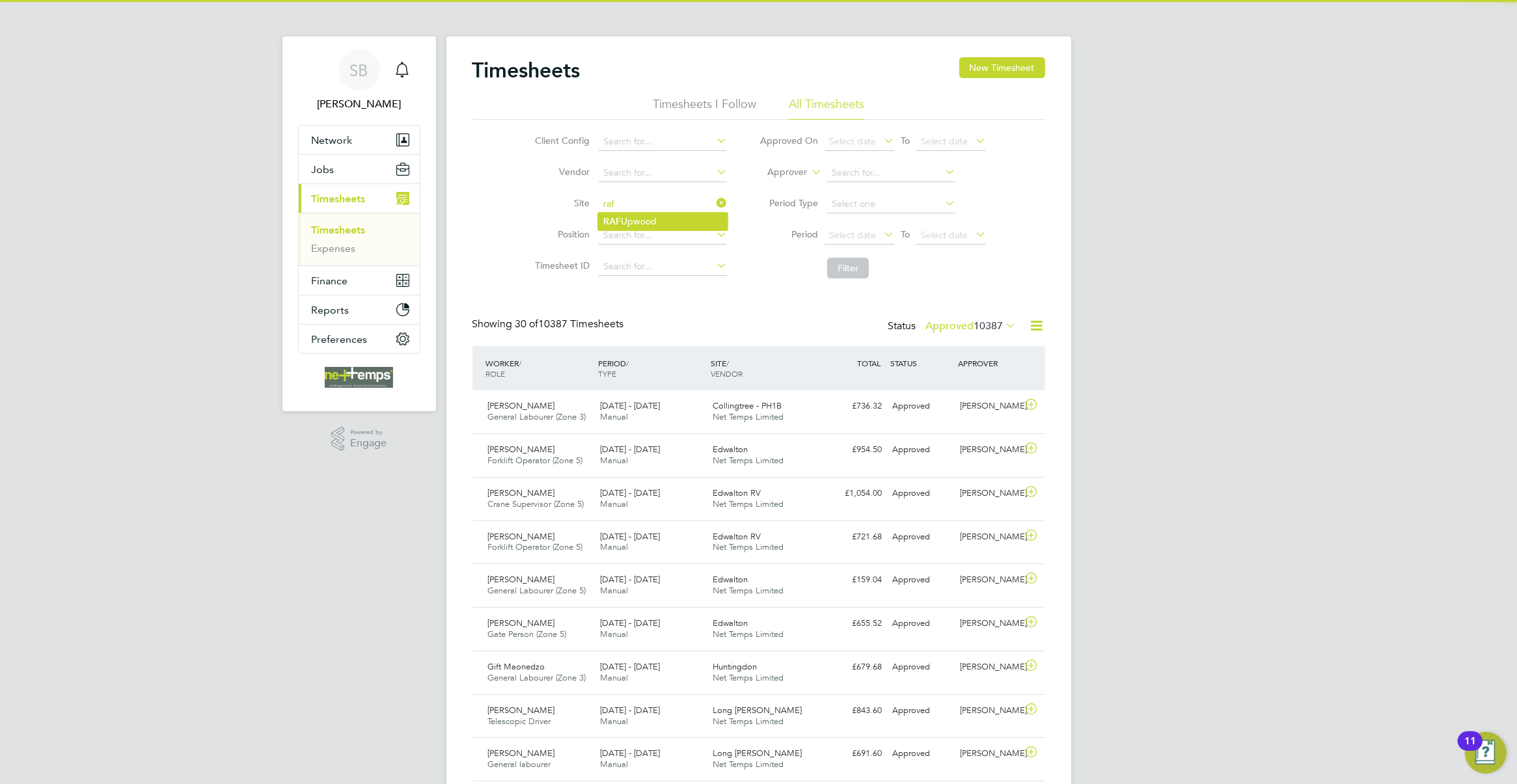
click at [681, 225] on li "RAF Upwood" at bounding box center [663, 221] width 130 height 18
type input "RAF Upwood"
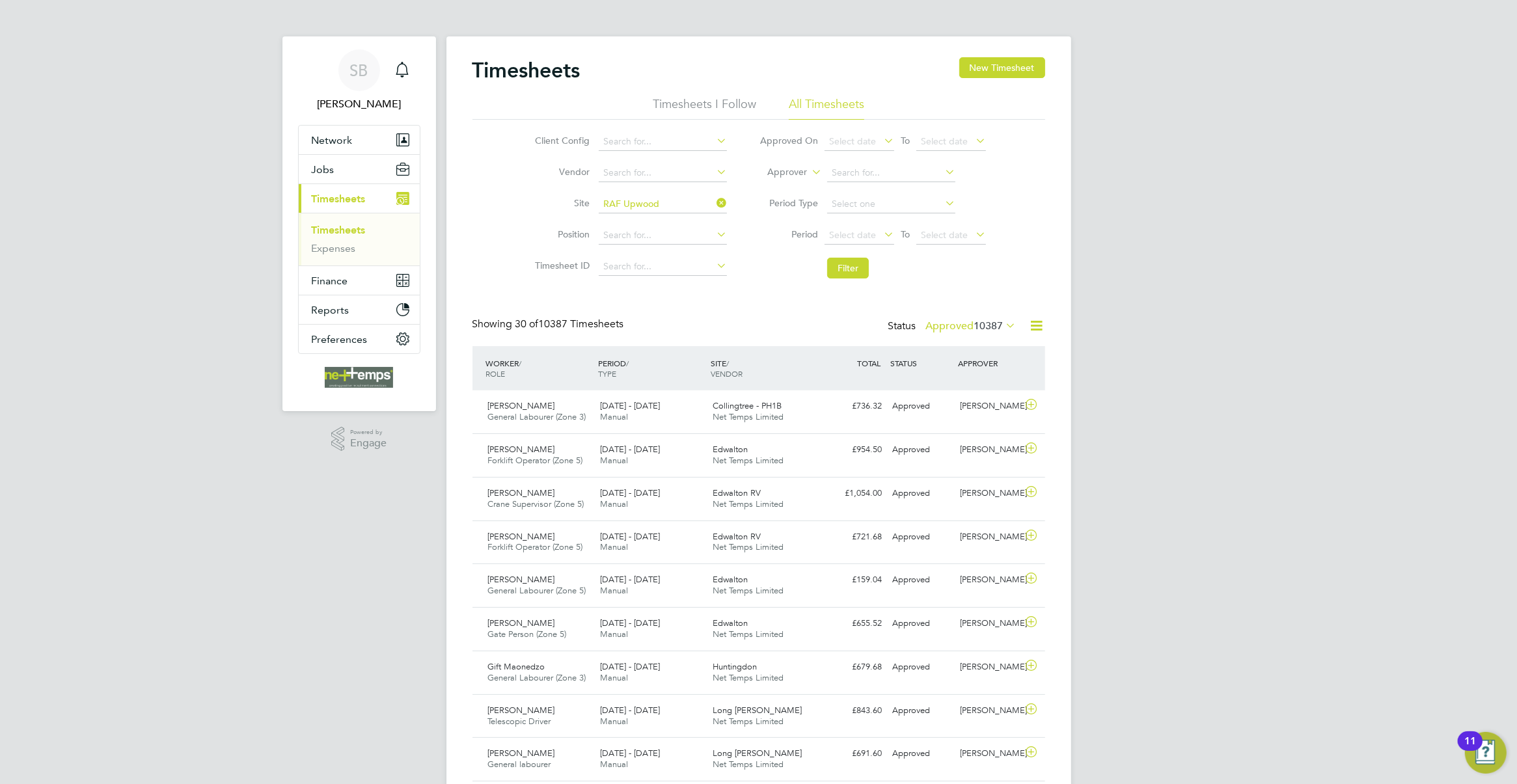
click at [851, 268] on button "Filter" at bounding box center [848, 267] width 42 height 21
click at [714, 202] on icon at bounding box center [714, 203] width 0 height 18
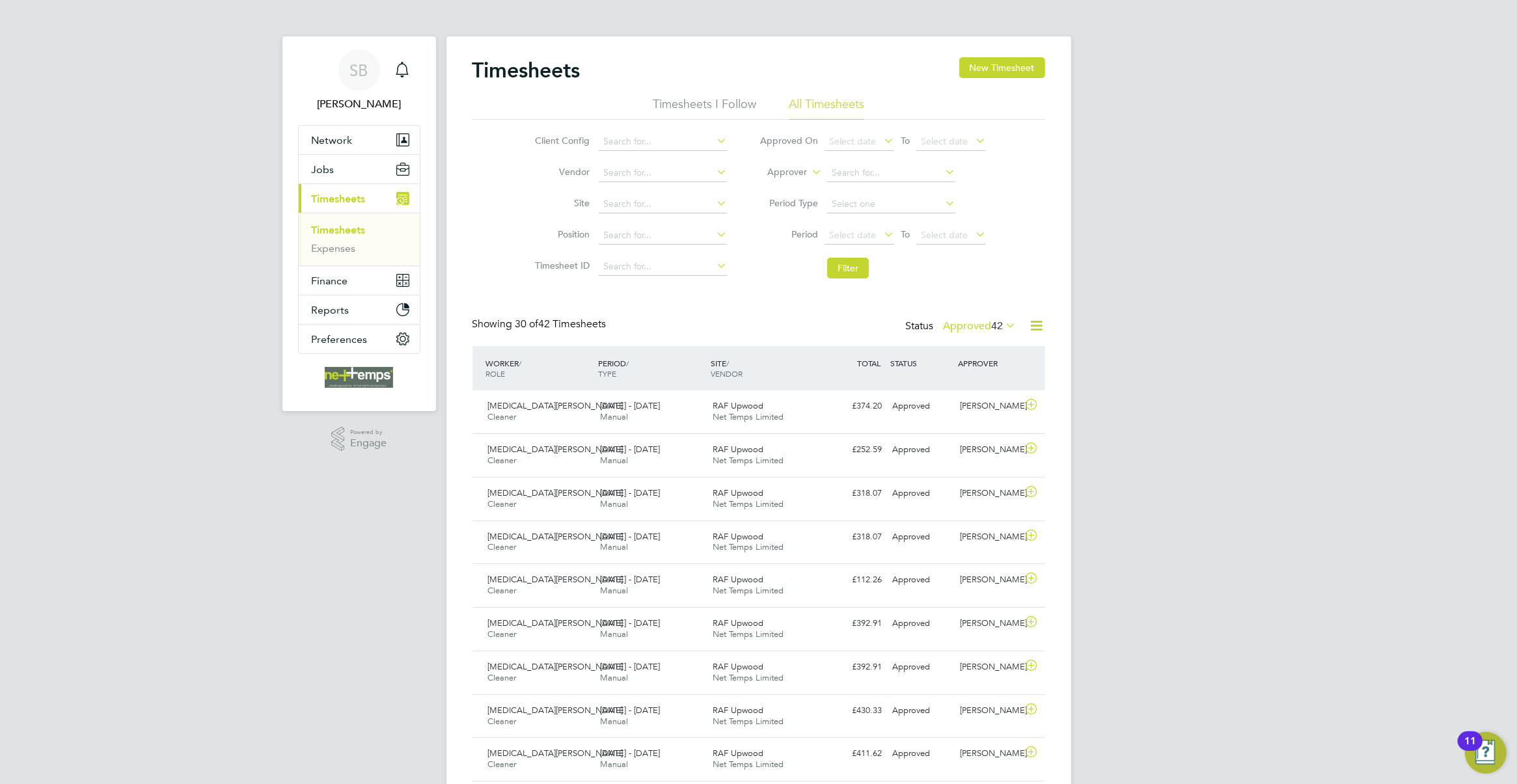
click at [324, 231] on link "Timesheets" at bounding box center [339, 230] width 54 height 12
click at [872, 255] on li "Filter" at bounding box center [873, 268] width 259 height 34
click at [854, 268] on button "Filter" at bounding box center [848, 267] width 42 height 21
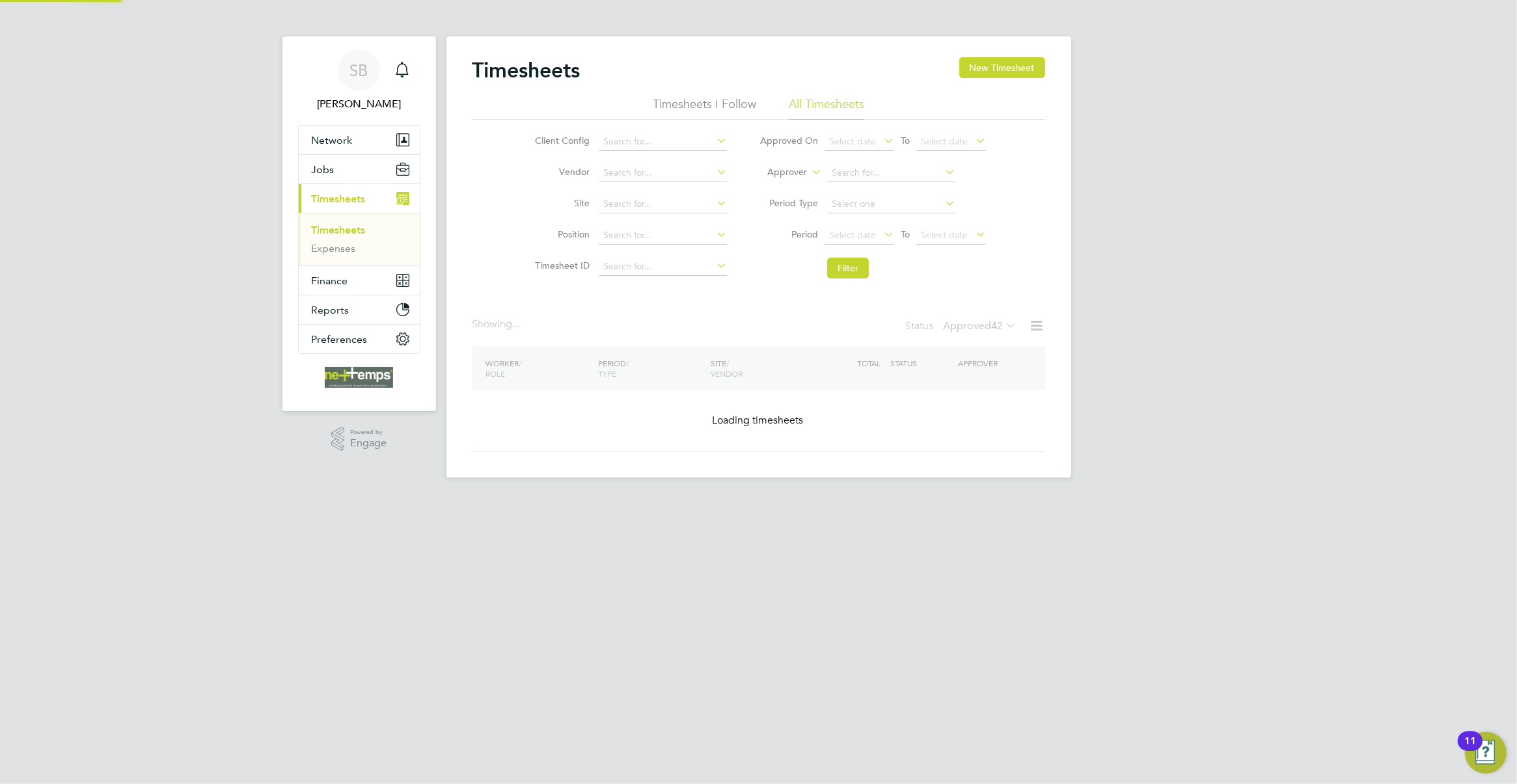
click at [992, 329] on span "42" at bounding box center [997, 326] width 11 height 13
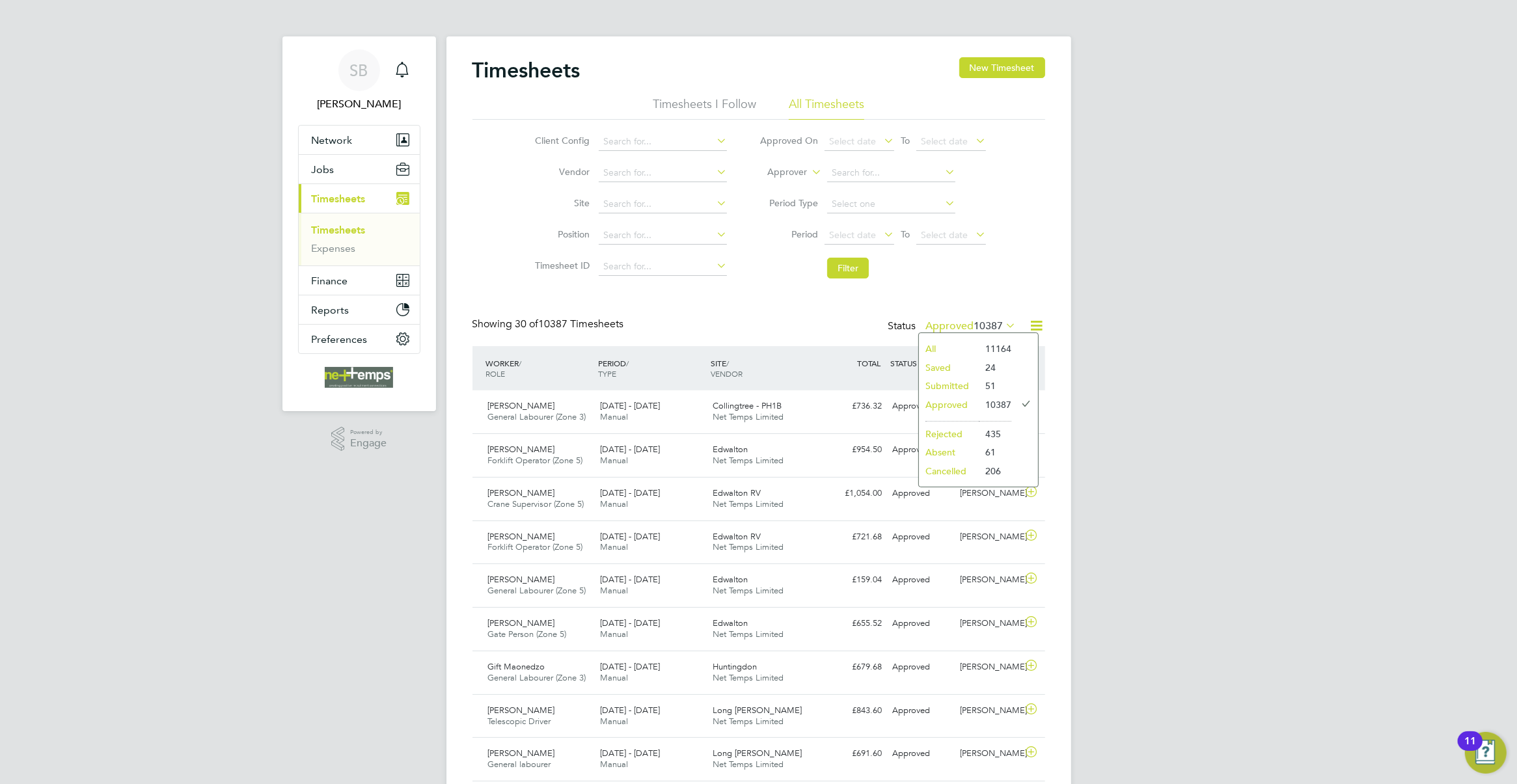
click at [1036, 327] on icon at bounding box center [1037, 325] width 16 height 16
click at [994, 376] on li "Download Timesheets Report" at bounding box center [956, 383] width 172 height 18
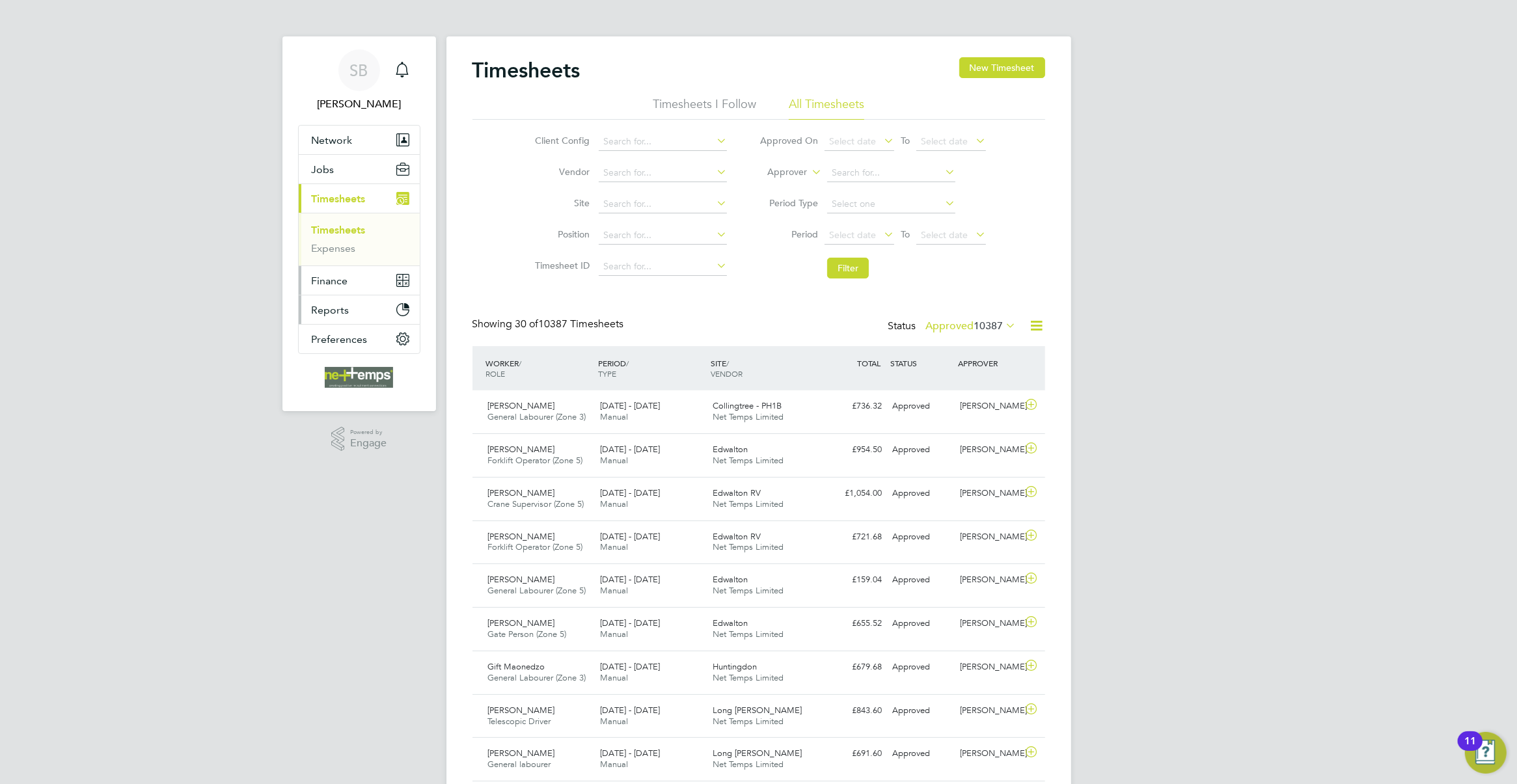
drag, startPoint x: 330, startPoint y: 286, endPoint x: 346, endPoint y: 300, distance: 21.3
click at [330, 286] on span "Finance" at bounding box center [330, 280] width 36 height 12
click at [340, 261] on link "Invoices & Credit Notes" at bounding box center [352, 266] width 81 height 26
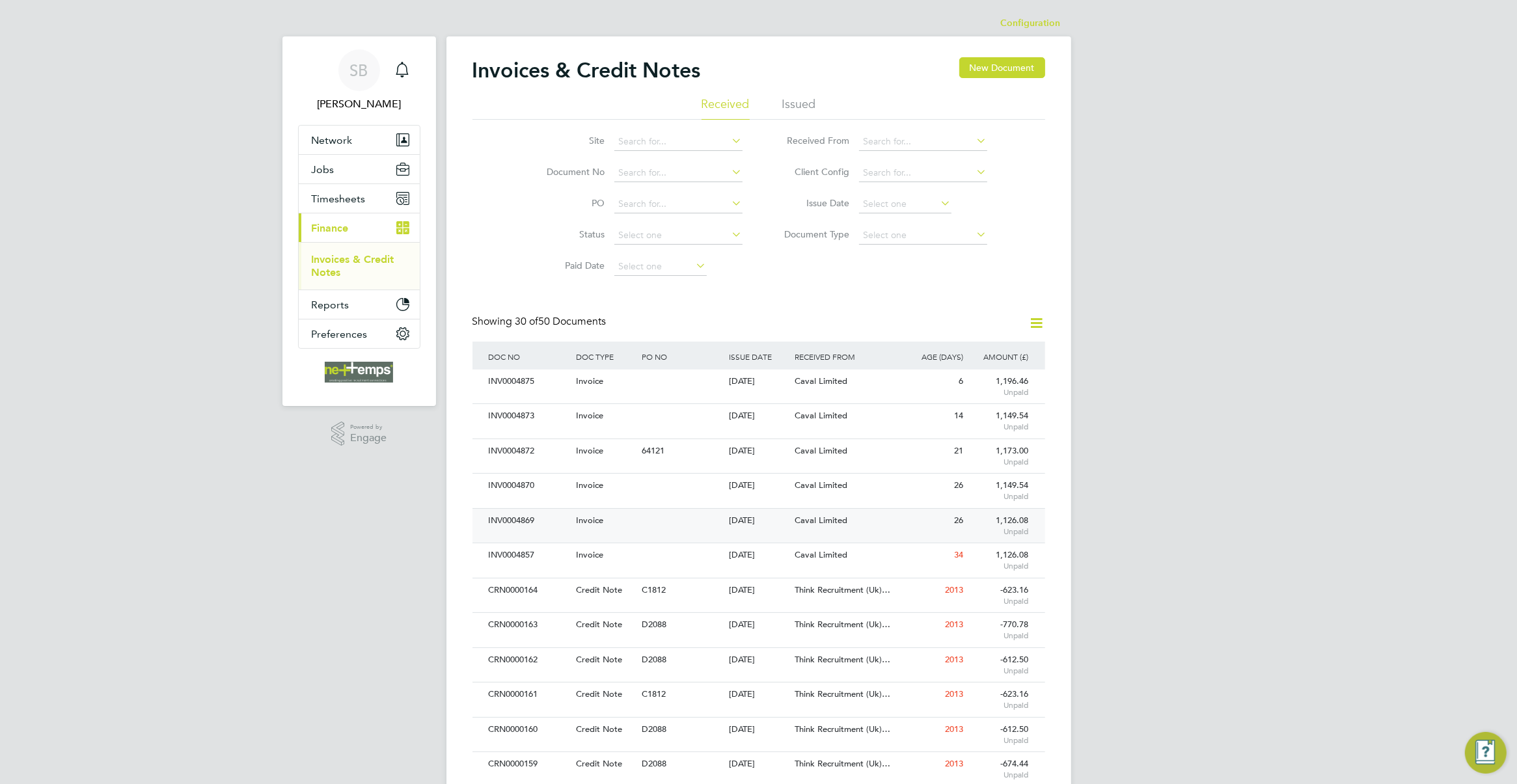
scroll to position [25, 88]
click at [781, 101] on ul "Received Issued" at bounding box center [759, 107] width 573 height 23
click at [788, 110] on li "Issued" at bounding box center [799, 107] width 34 height 23
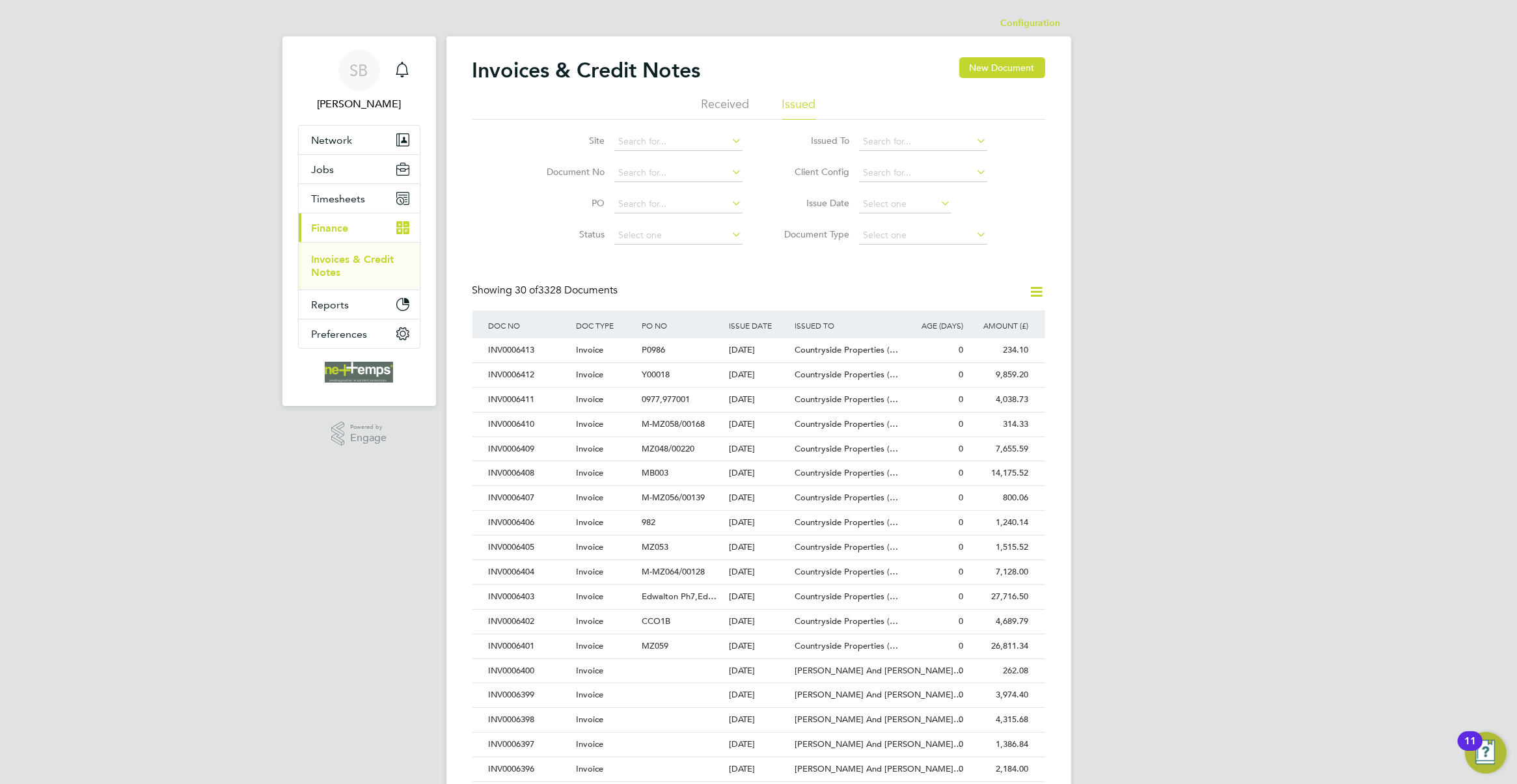
click at [1185, 351] on div "SB [PERSON_NAME] Notifications Applications: Network Businesses Sites Workers C…" at bounding box center [758, 581] width 1517 height 1163
drag, startPoint x: 1222, startPoint y: 639, endPoint x: 1168, endPoint y: 625, distance: 55.8
click at [1222, 639] on div "SB [PERSON_NAME] Notifications Applications: Network Businesses Sites Workers C…" at bounding box center [758, 581] width 1517 height 1163
